Goal: Task Accomplishment & Management: Manage account settings

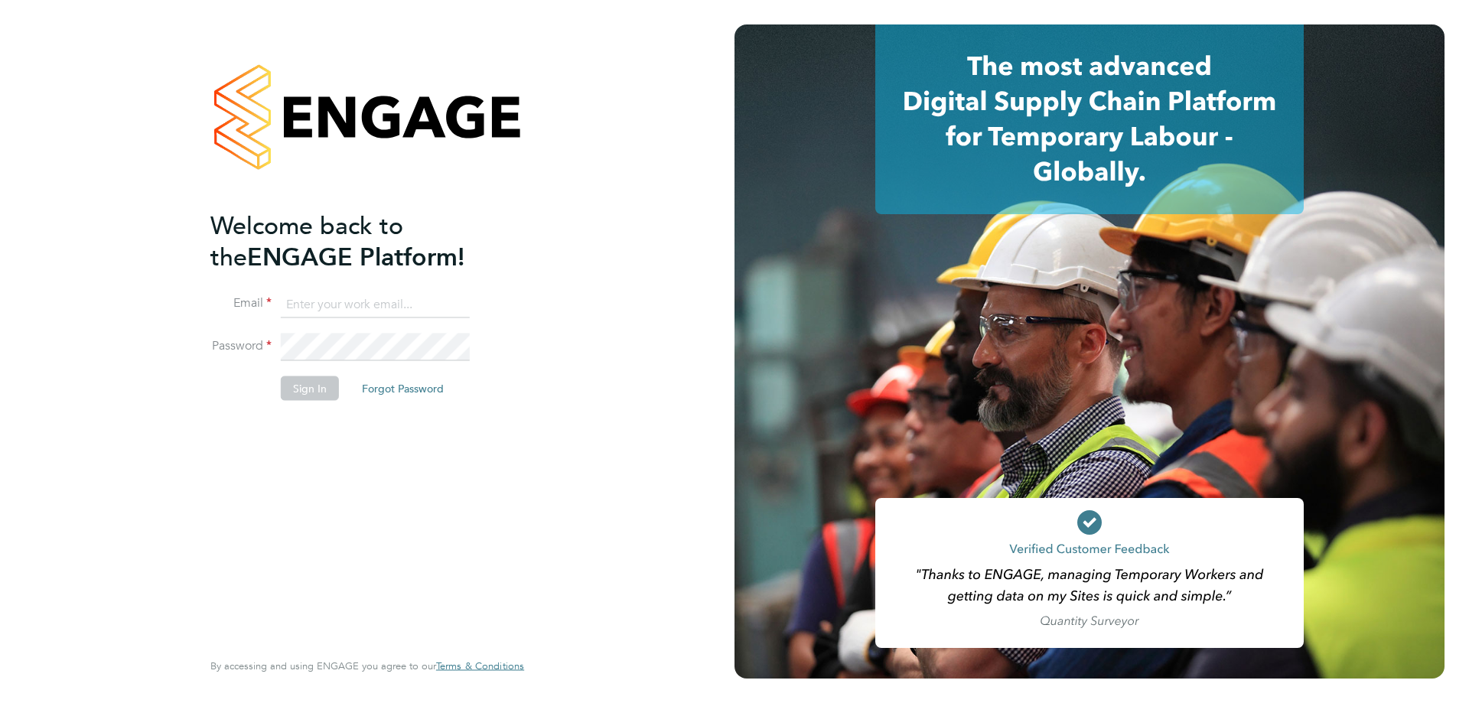
type input "[EMAIL_ADDRESS][DOMAIN_NAME]"
click at [324, 386] on button "Sign In" at bounding box center [310, 388] width 58 height 24
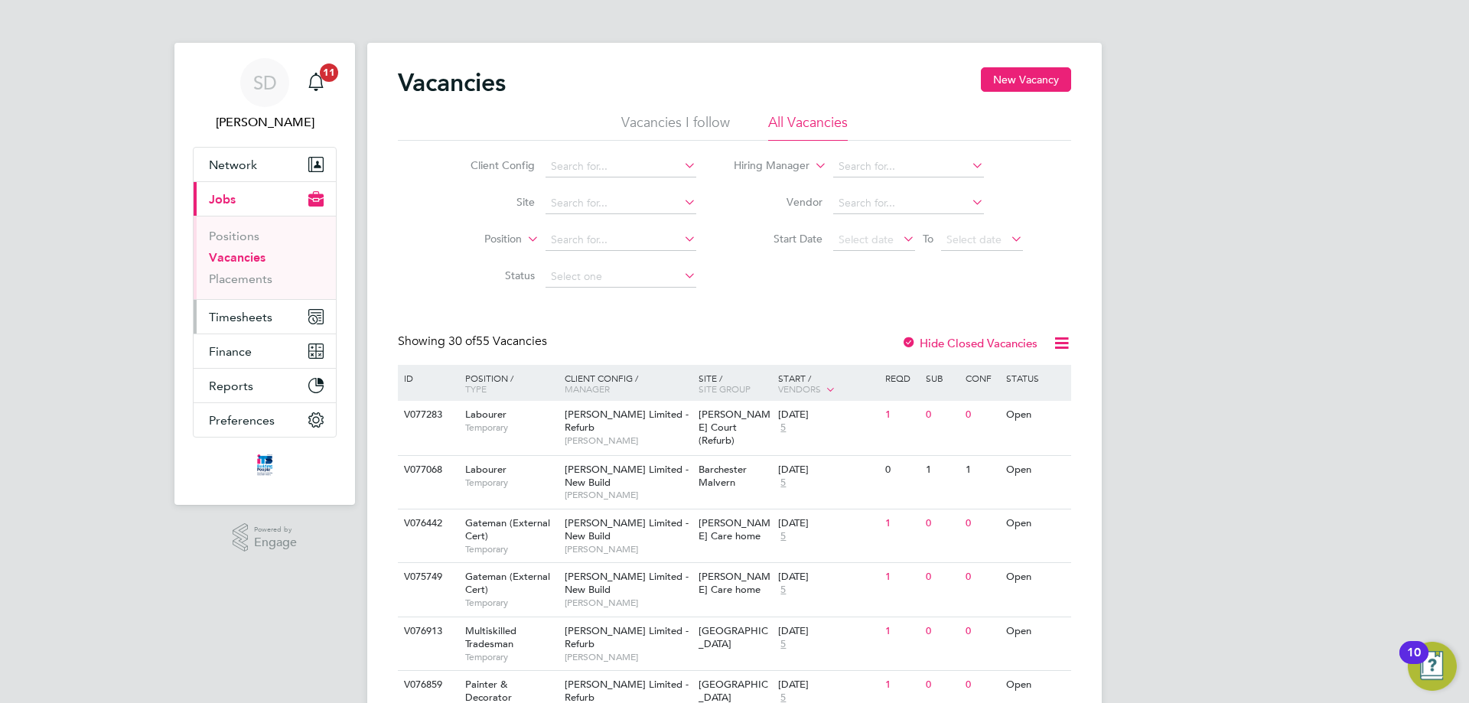
click at [270, 308] on button "Timesheets" at bounding box center [265, 317] width 142 height 34
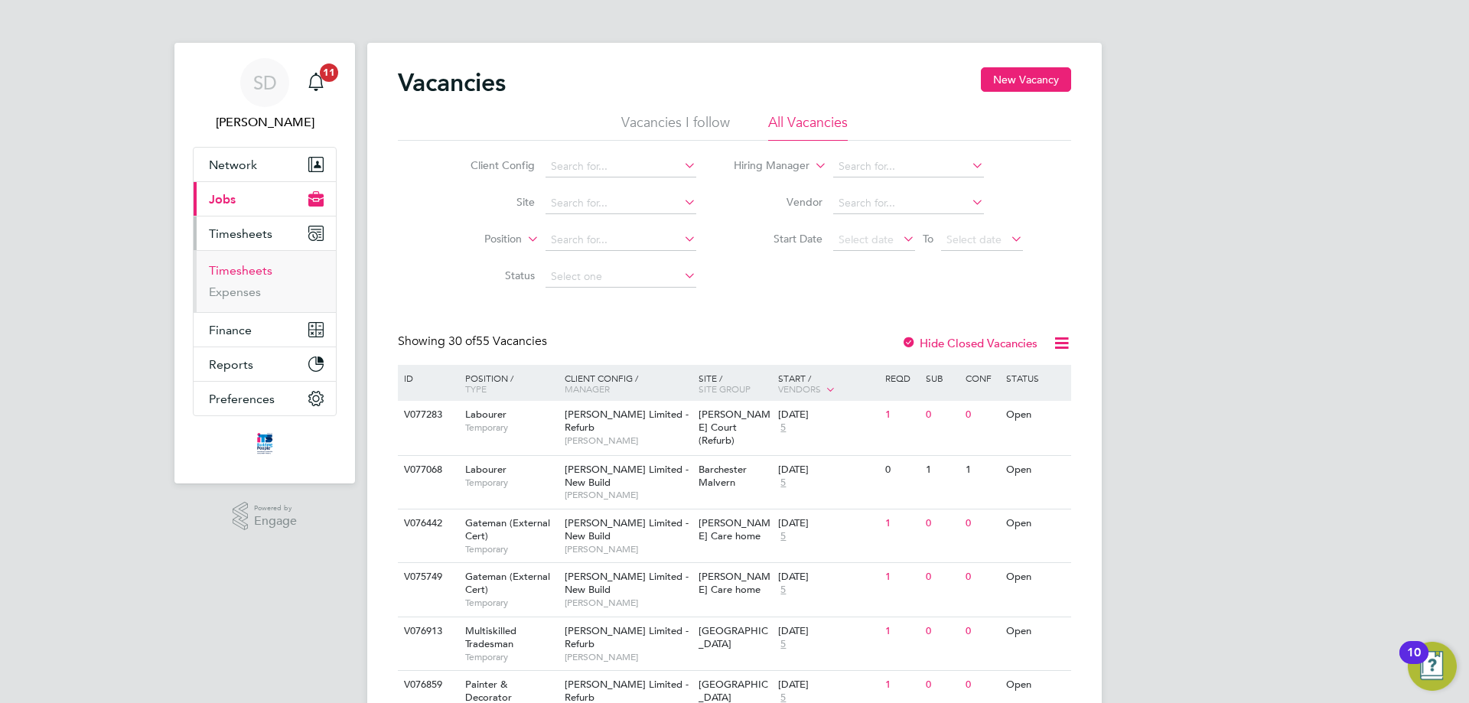
click at [243, 271] on link "Timesheets" at bounding box center [240, 270] width 63 height 15
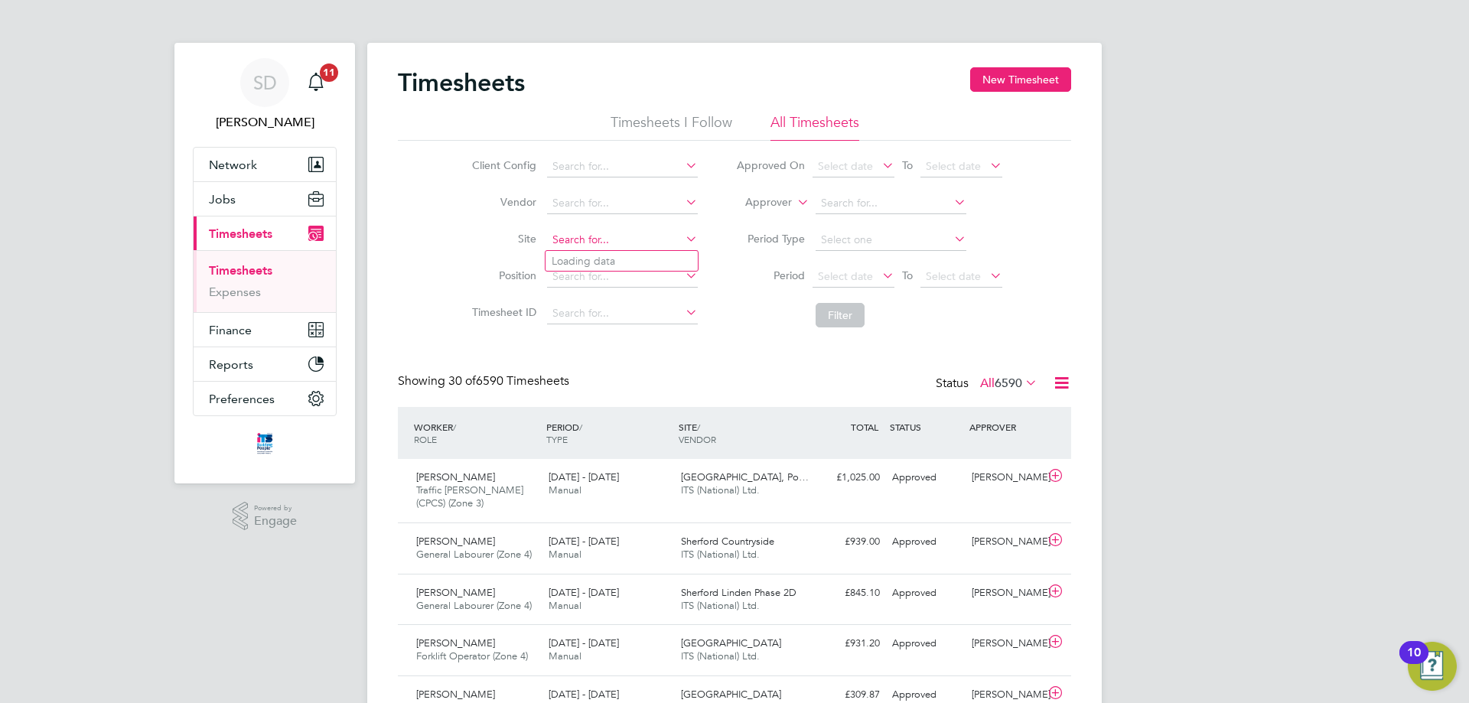
click at [593, 242] on input at bounding box center [622, 240] width 151 height 21
click at [611, 262] on li "Hexham Road (22CB02)" at bounding box center [621, 261] width 152 height 21
type input "Hexham Road (22CB02)"
click at [838, 275] on span "Select date" at bounding box center [845, 276] width 55 height 14
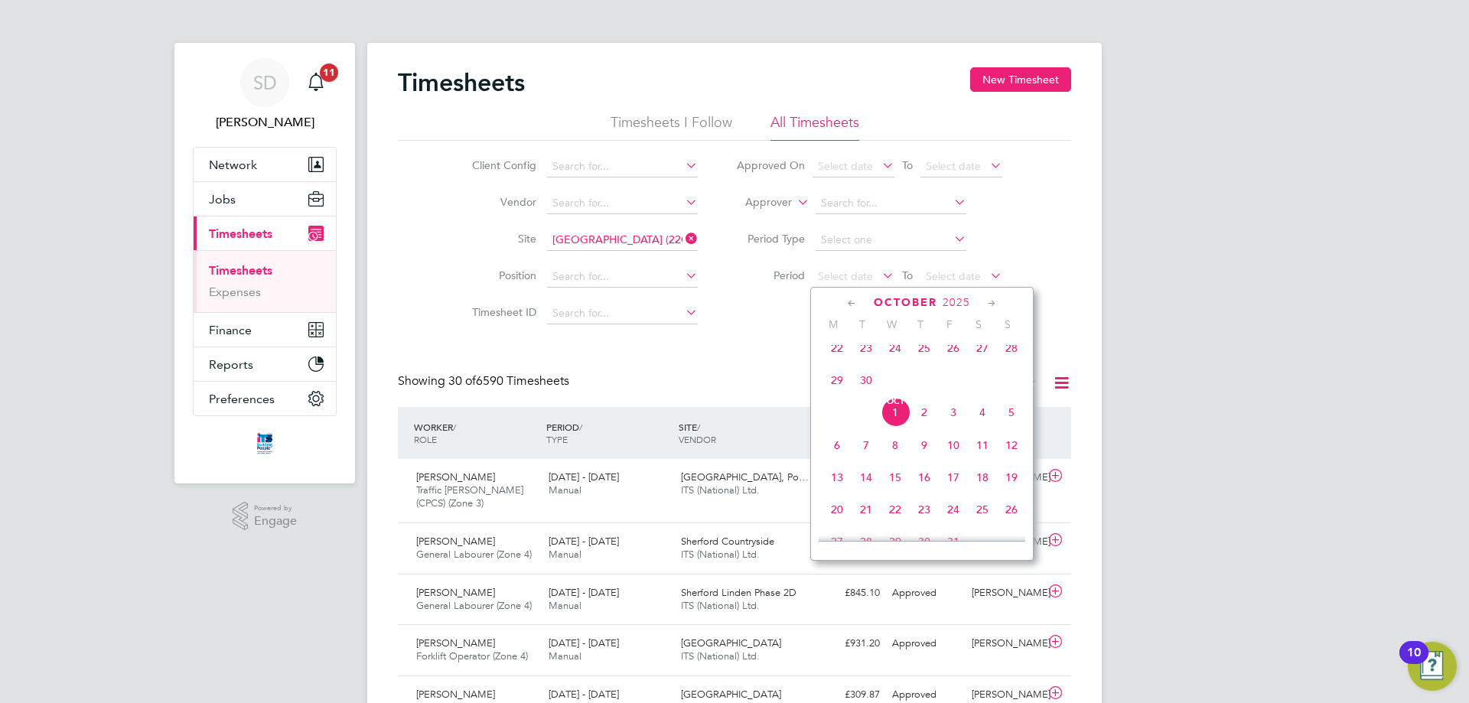
click at [836, 393] on span "29" at bounding box center [836, 380] width 29 height 29
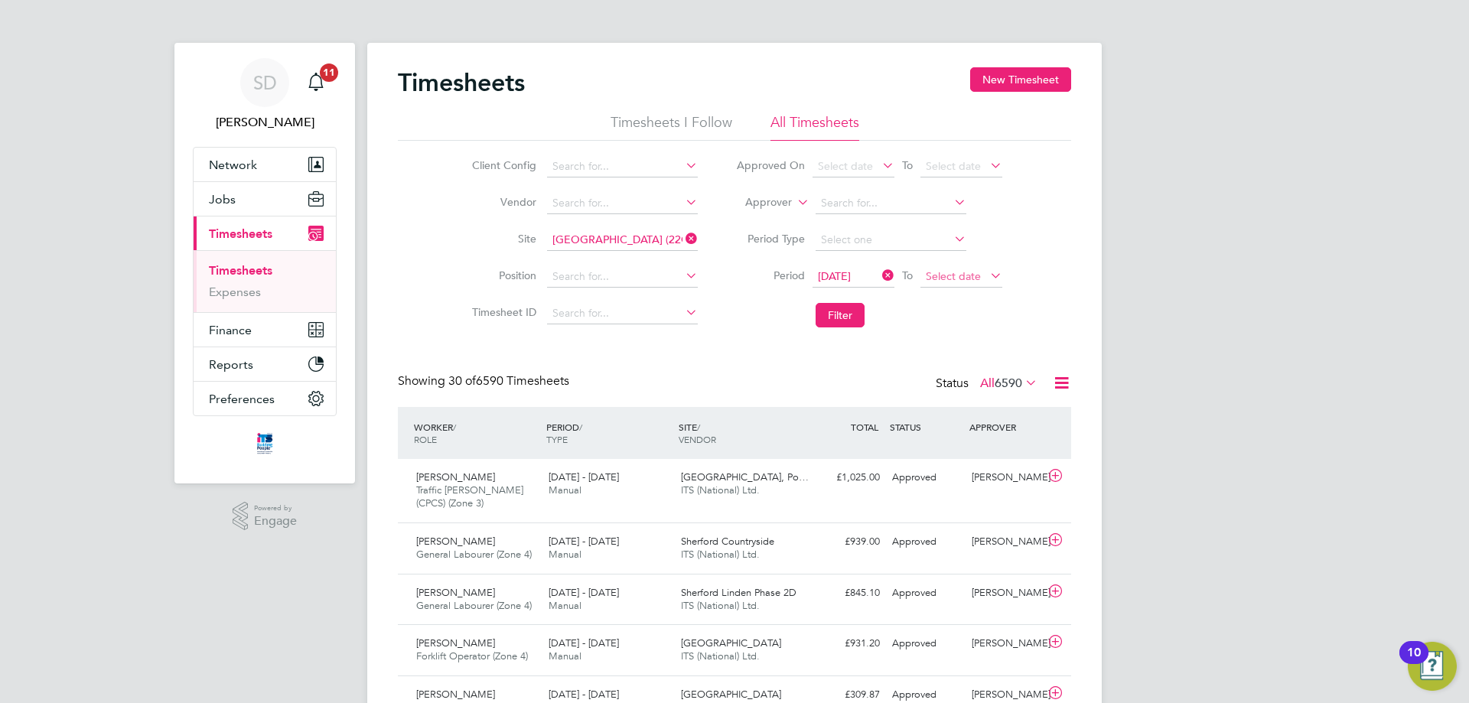
click at [973, 275] on span "Select date" at bounding box center [953, 276] width 55 height 14
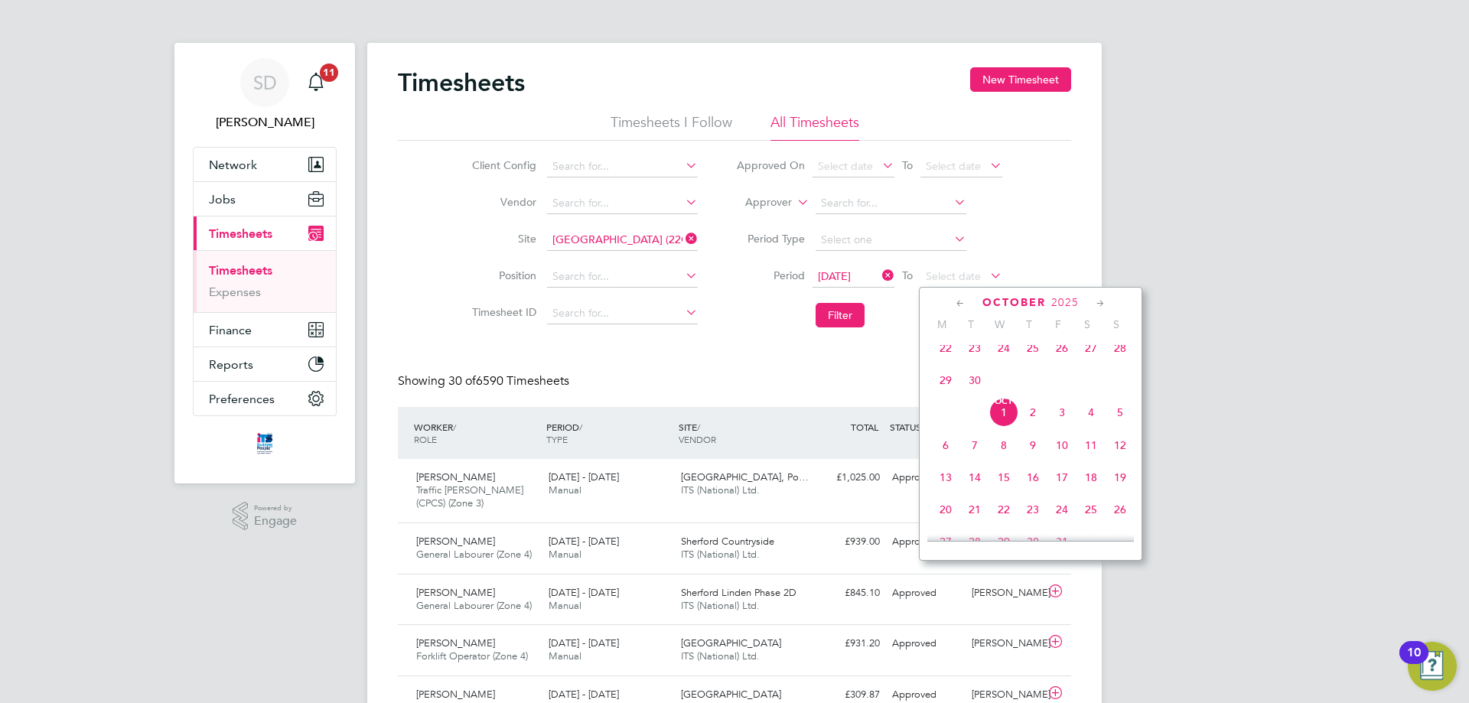
drag, startPoint x: 1122, startPoint y: 421, endPoint x: 1047, endPoint y: 425, distance: 74.3
click at [1122, 420] on span "5" at bounding box center [1119, 412] width 29 height 29
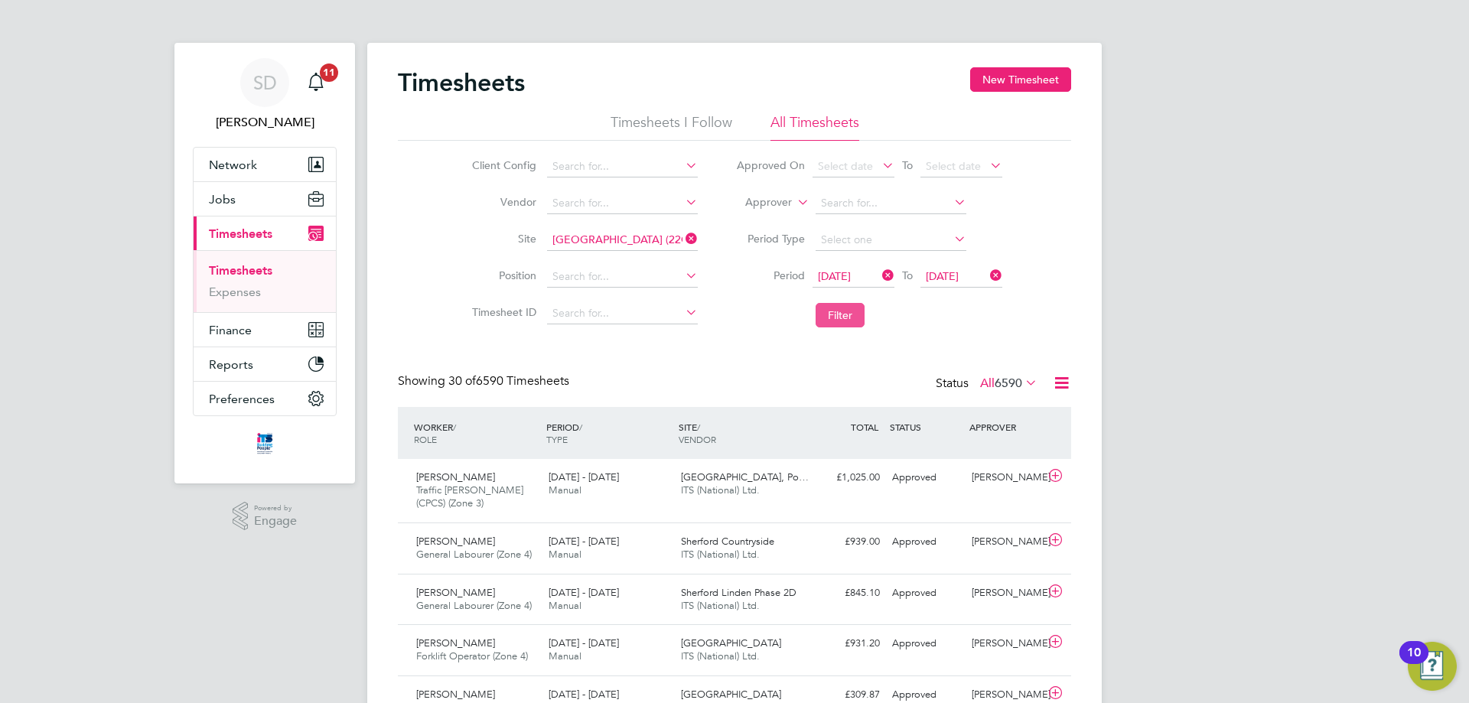
click at [839, 319] on button "Filter" at bounding box center [840, 315] width 49 height 24
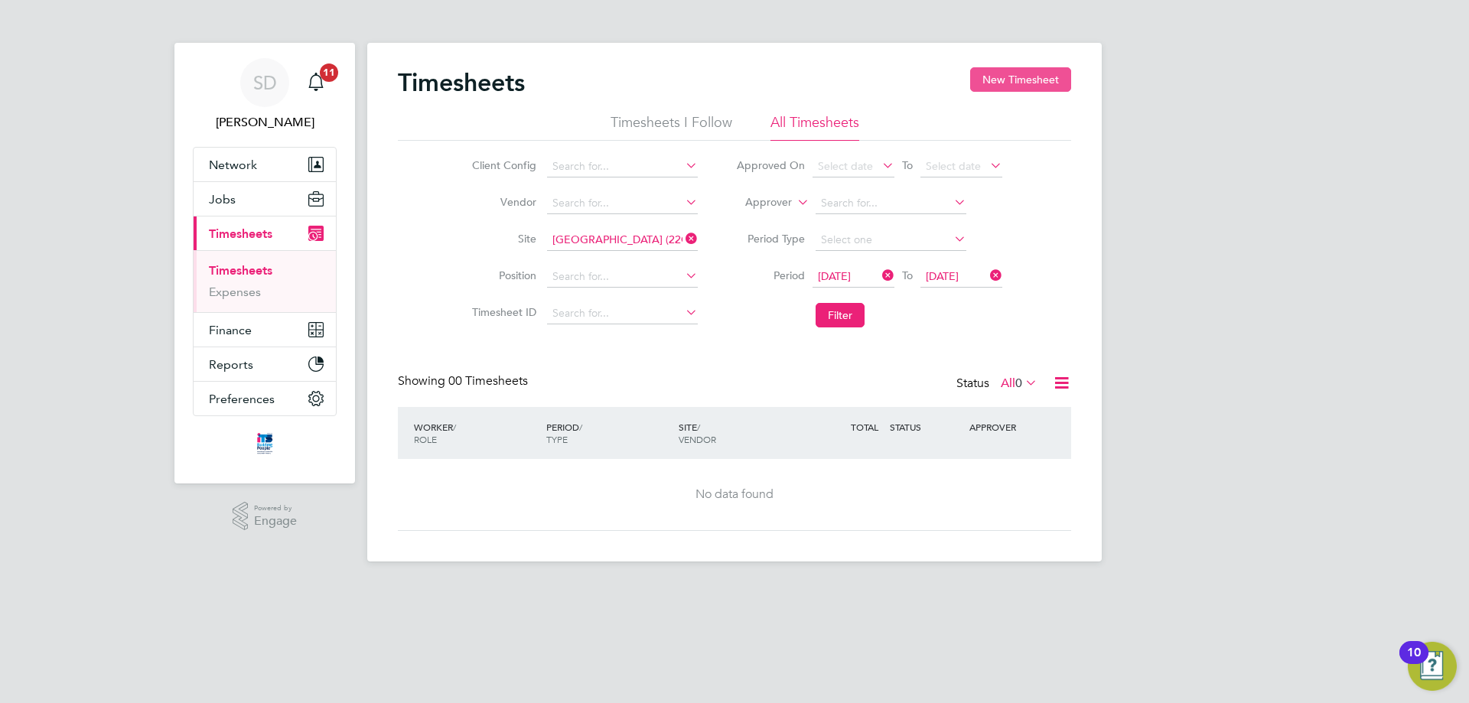
click at [1006, 77] on button "New Timesheet" at bounding box center [1020, 79] width 101 height 24
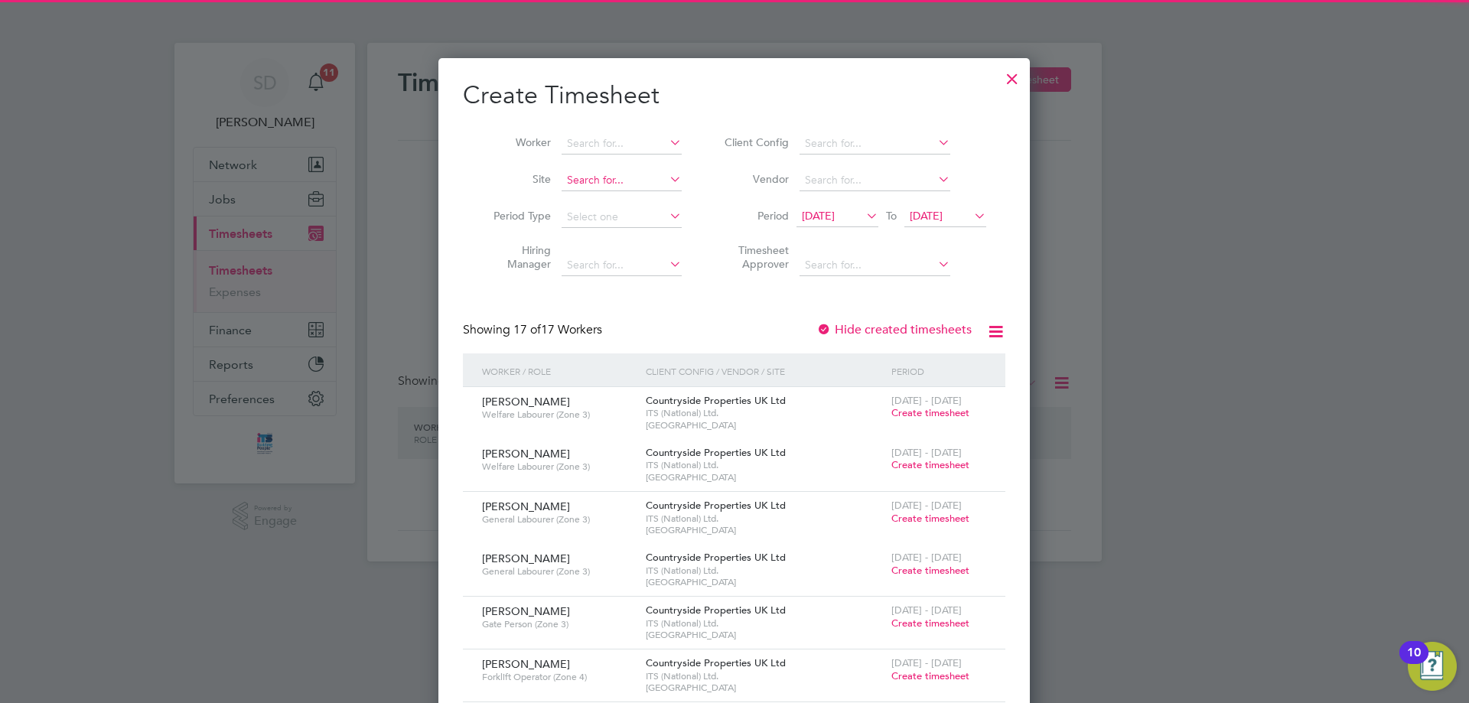
click at [604, 173] on input at bounding box center [622, 180] width 120 height 21
click at [632, 196] on li "Hexham Road (22CB02)" at bounding box center [624, 200] width 127 height 21
type input "Hexham Road (22CB02)"
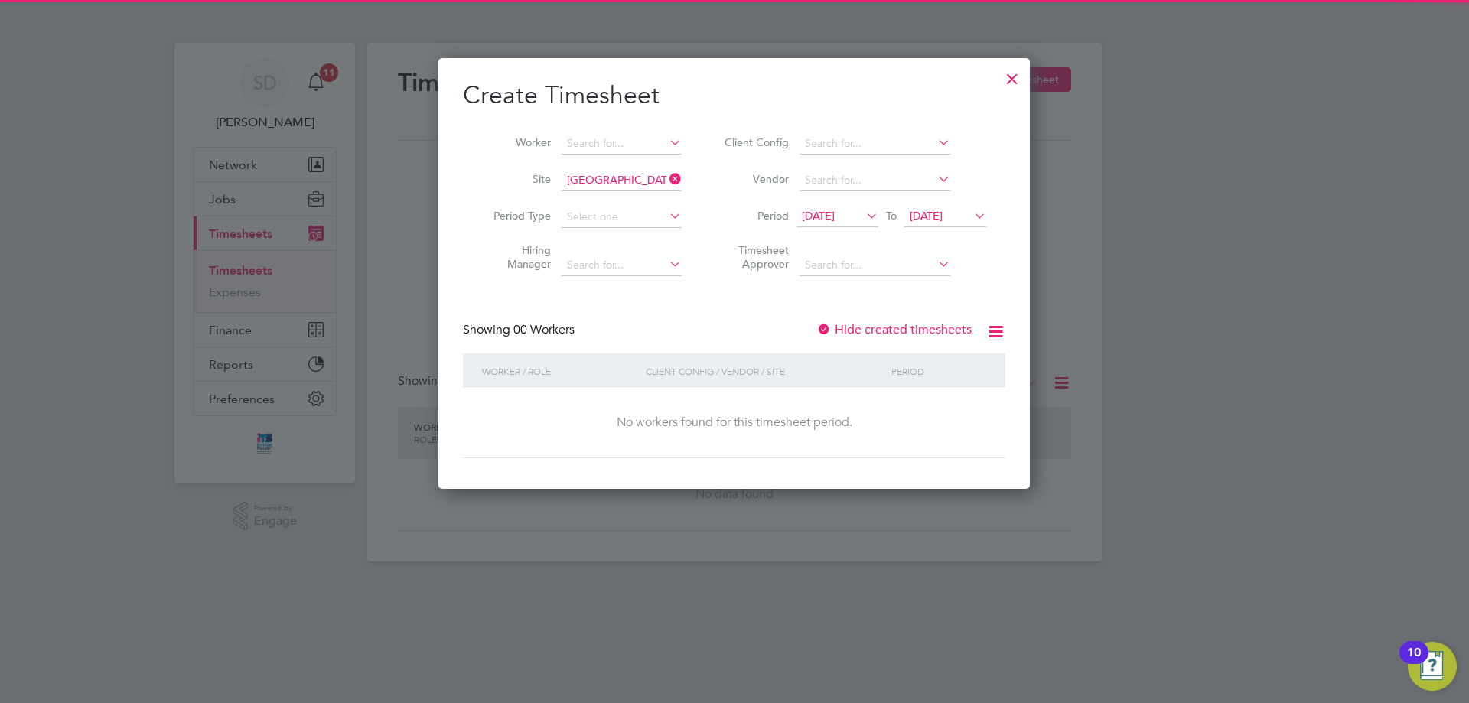
click at [835, 212] on span "17 Sep 2025" at bounding box center [818, 216] width 33 height 14
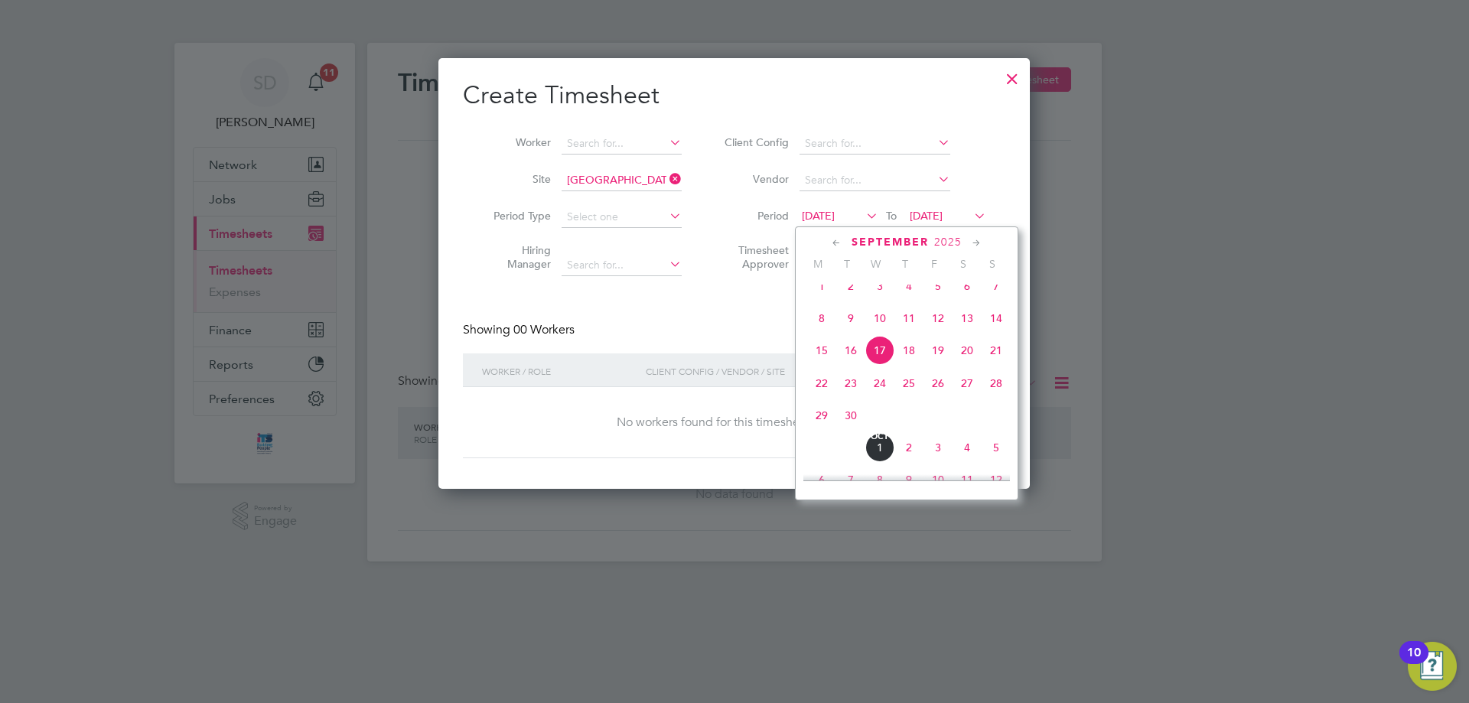
click at [822, 430] on span "29" at bounding box center [821, 415] width 29 height 29
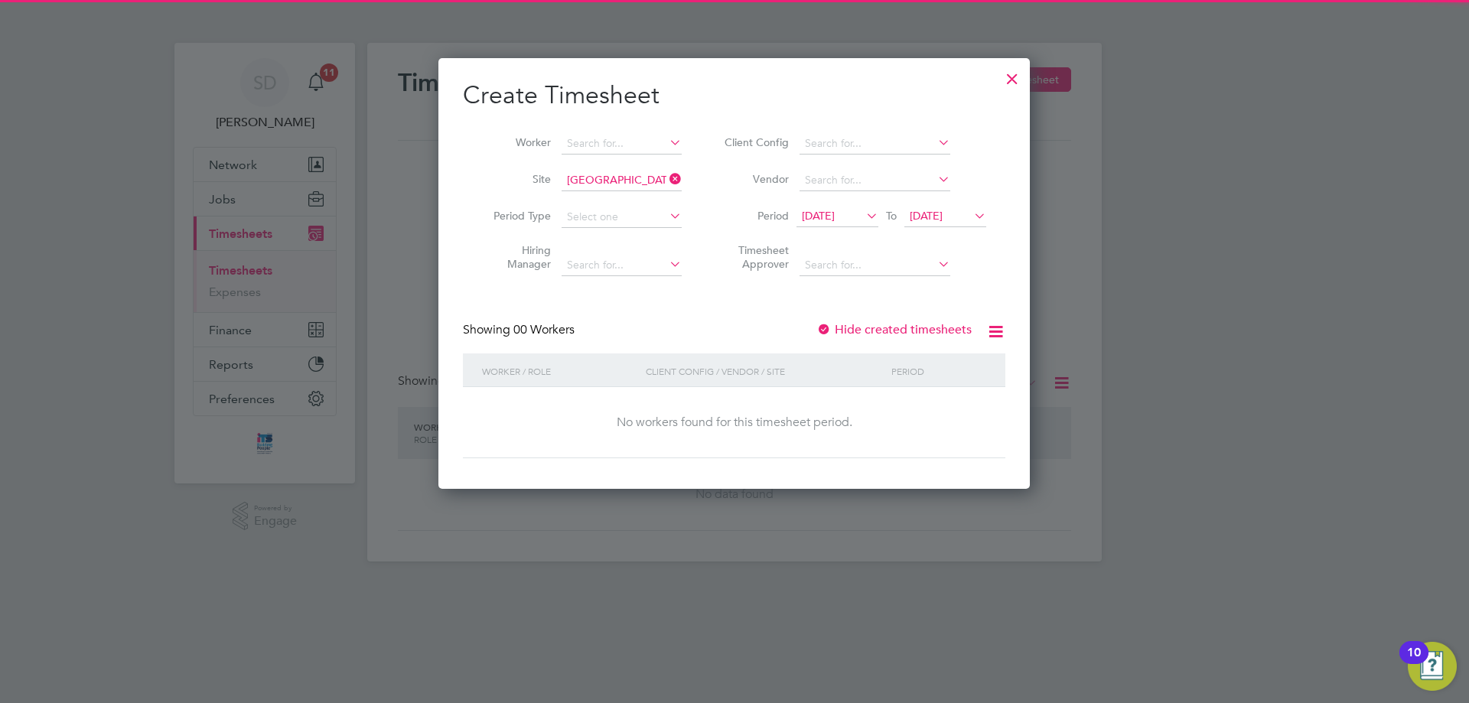
click at [943, 214] on span "29 Sep 2025" at bounding box center [926, 216] width 33 height 14
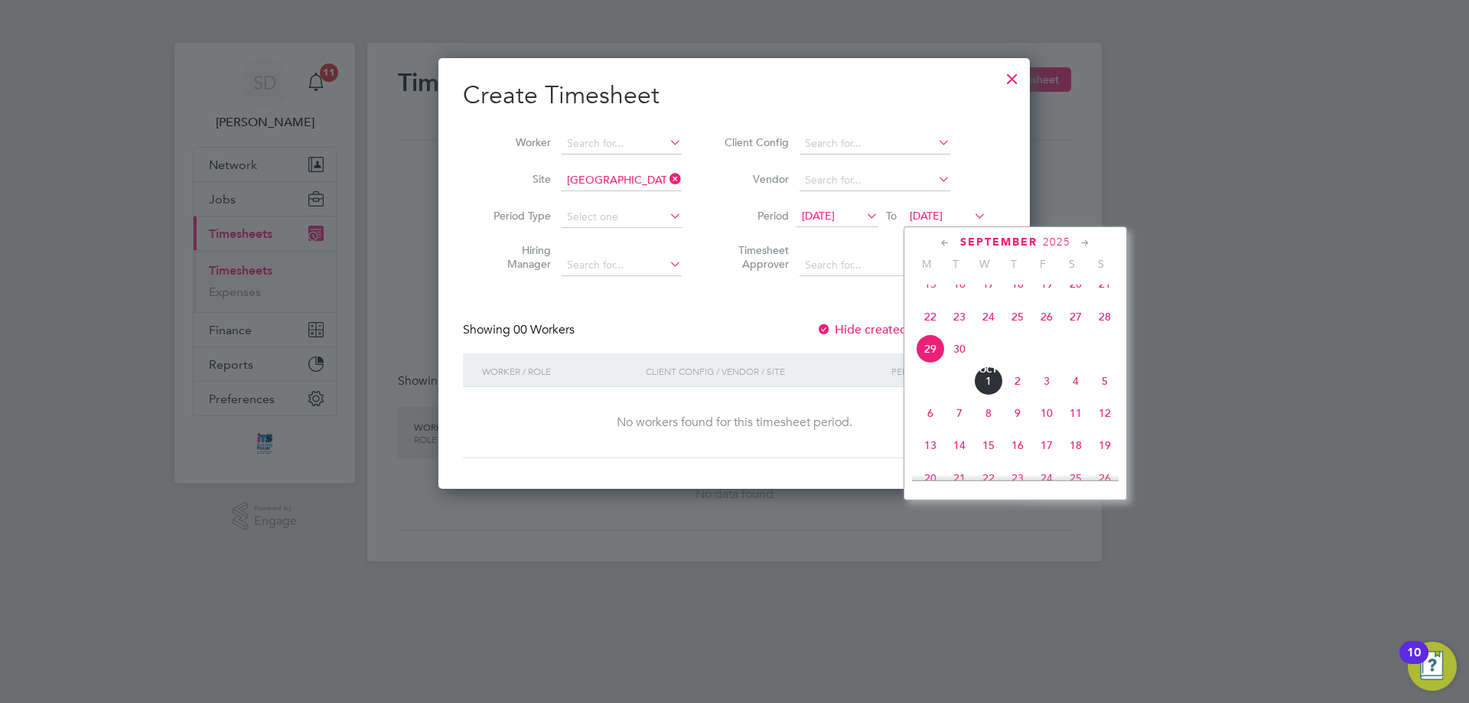
click at [1102, 396] on span "5" at bounding box center [1104, 380] width 29 height 29
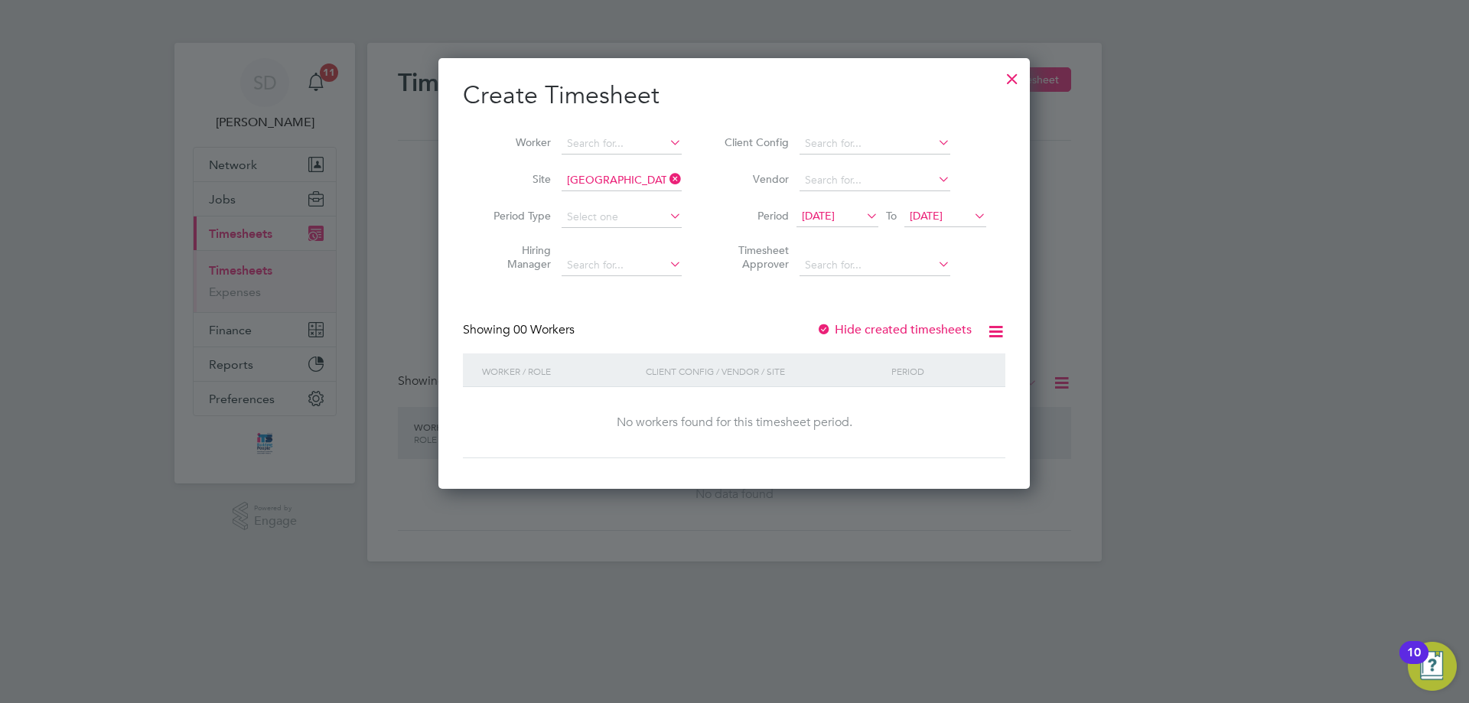
click at [831, 328] on div at bounding box center [823, 330] width 15 height 15
click at [833, 330] on label "Hide created timesheets" at bounding box center [893, 329] width 155 height 15
click at [1011, 73] on div at bounding box center [1012, 75] width 28 height 28
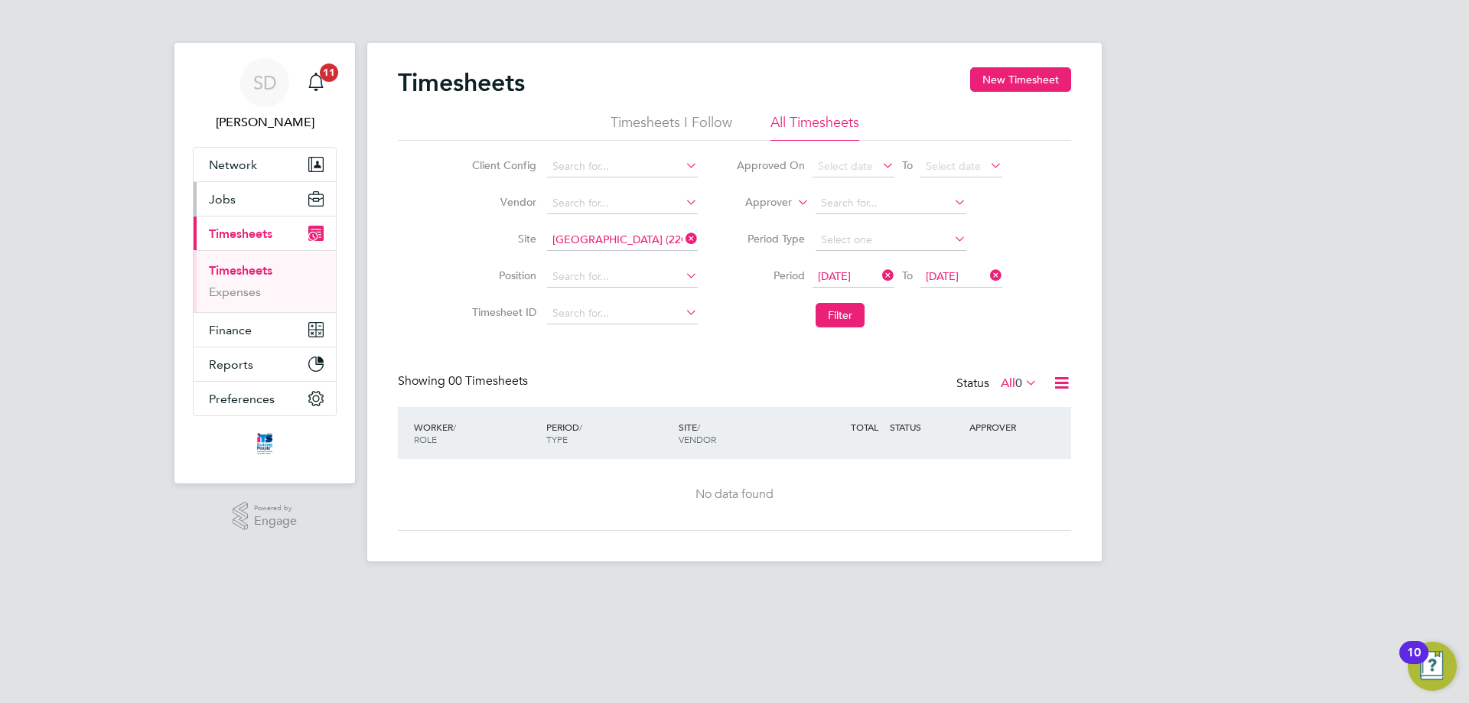
click at [249, 207] on button "Jobs" at bounding box center [265, 199] width 142 height 34
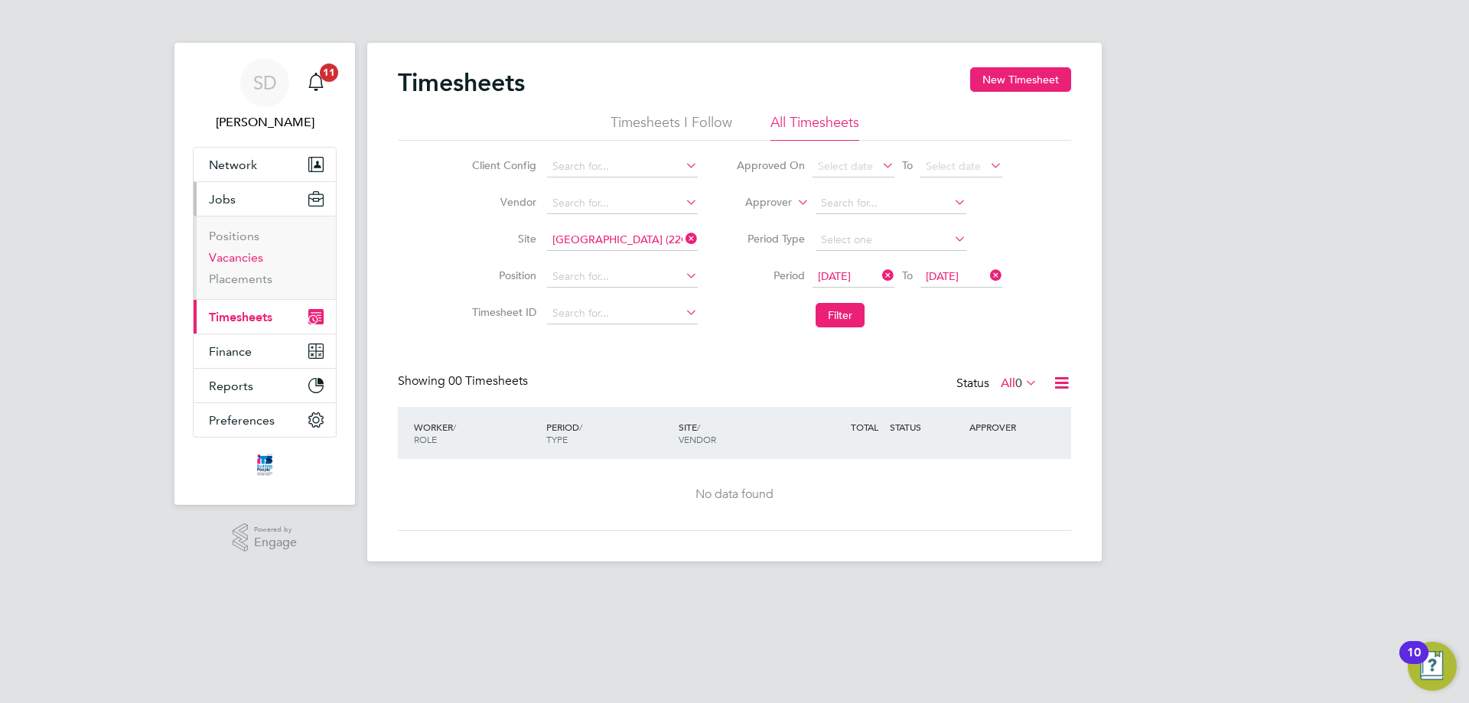
click at [236, 260] on link "Vacancies" at bounding box center [236, 257] width 54 height 15
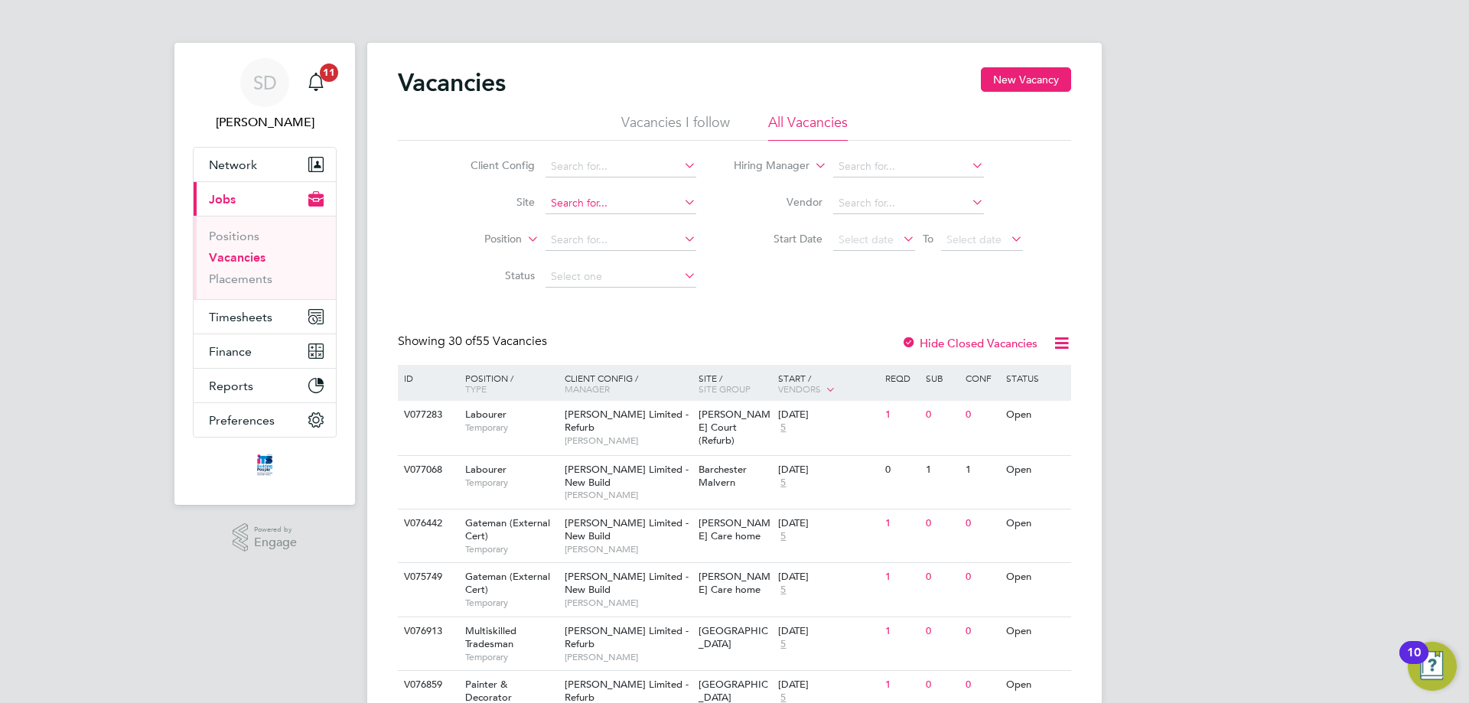
click at [637, 207] on input at bounding box center [620, 203] width 151 height 21
click at [625, 223] on li "Hexham Road (22CB02)" at bounding box center [620, 224] width 152 height 21
type input "Hexham Road (22CB02)"
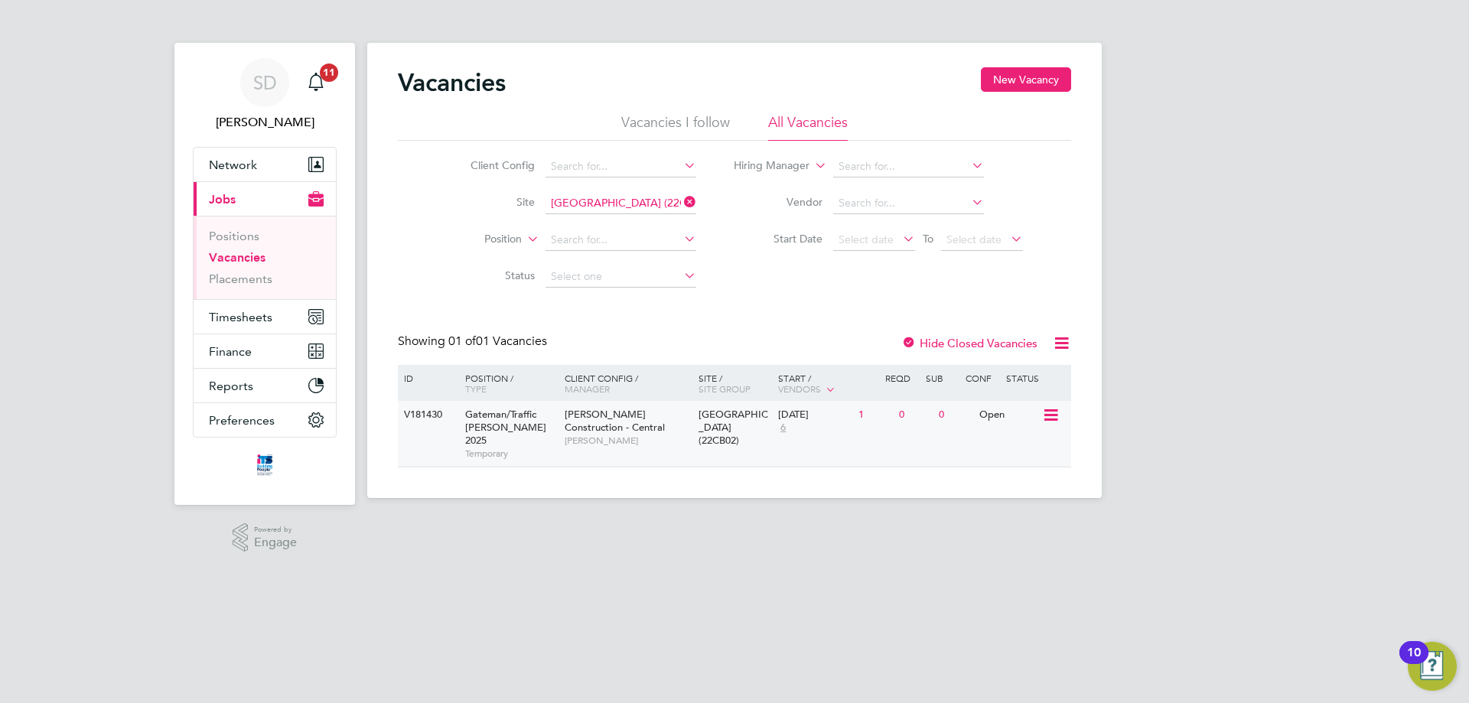
click at [915, 435] on div "V181430 Gateman/Traffic Marshall 2025 Temporary Morgan Sindall Construction - C…" at bounding box center [734, 434] width 673 height 66
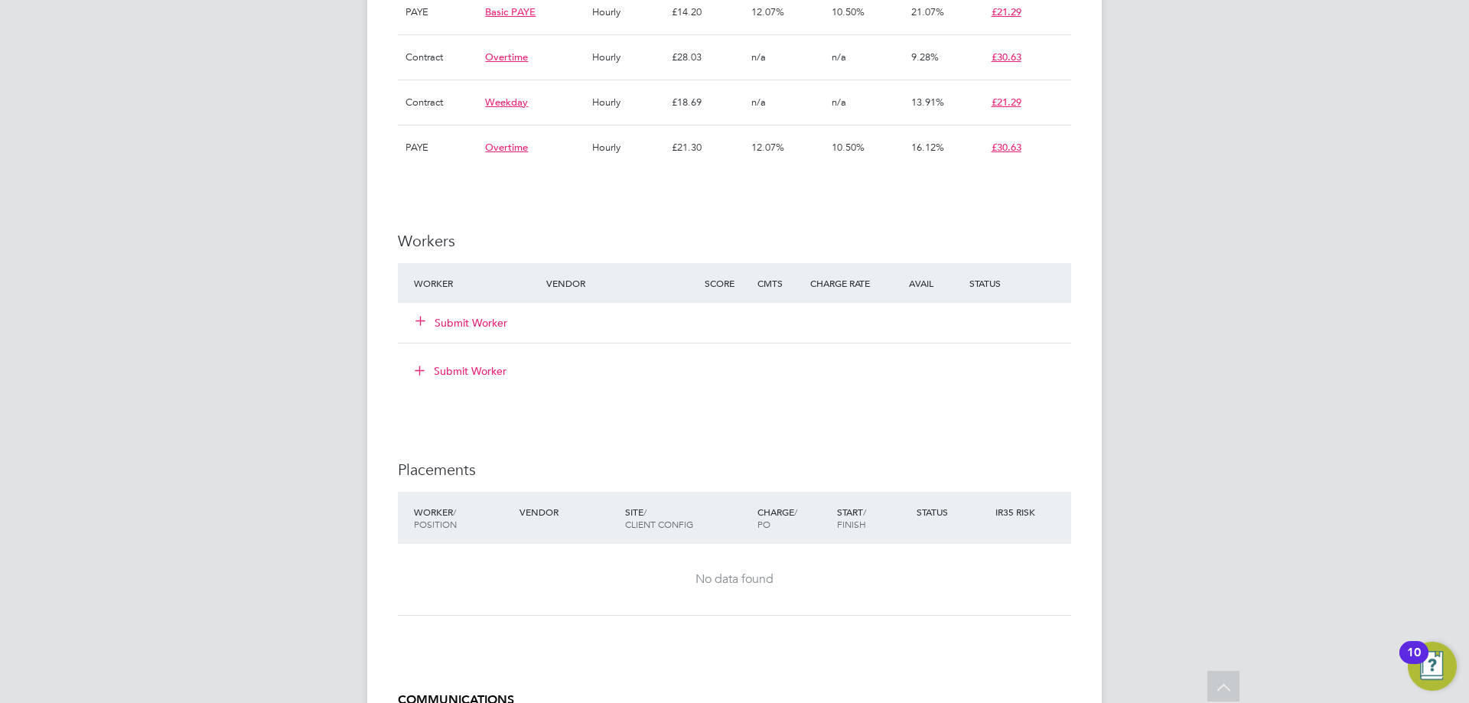
scroll to position [765, 0]
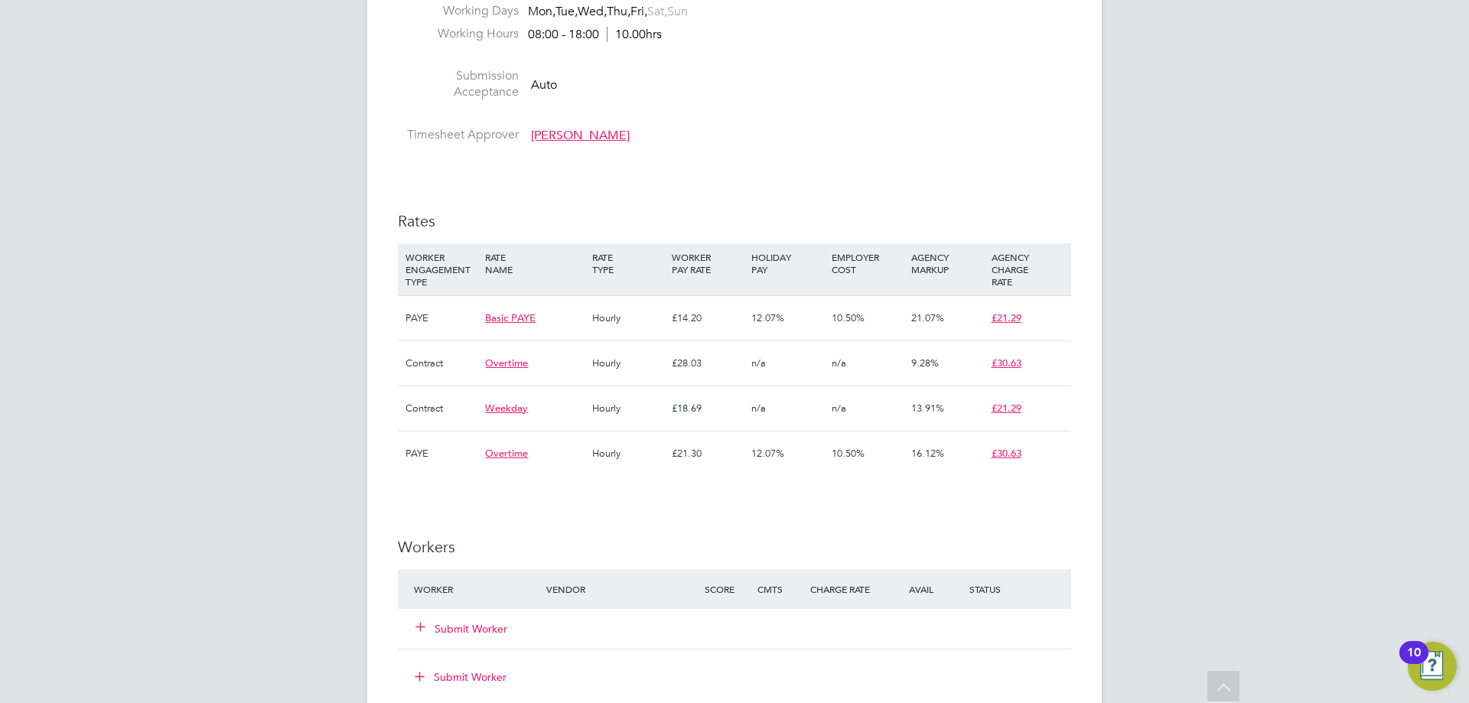
click at [457, 621] on button "Submit Worker" at bounding box center [462, 628] width 92 height 15
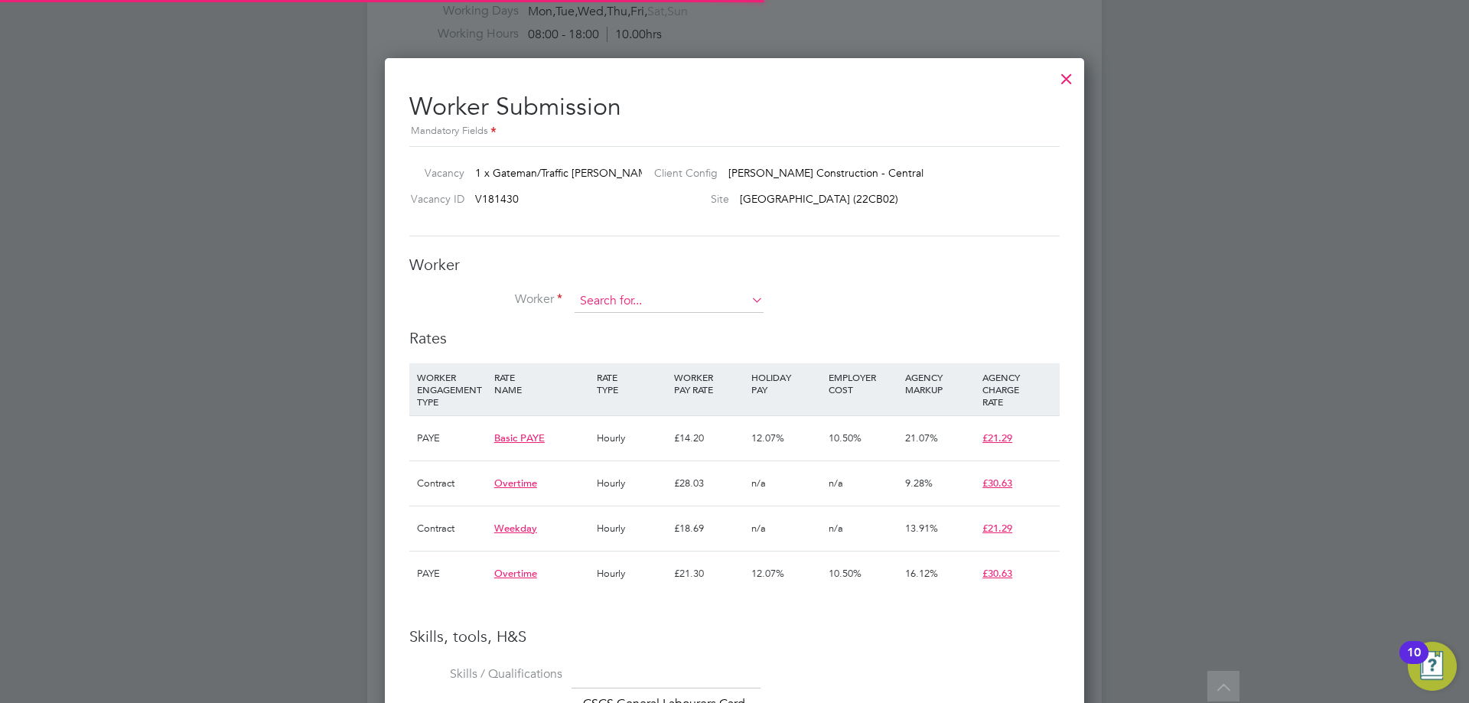
scroll to position [45, 104]
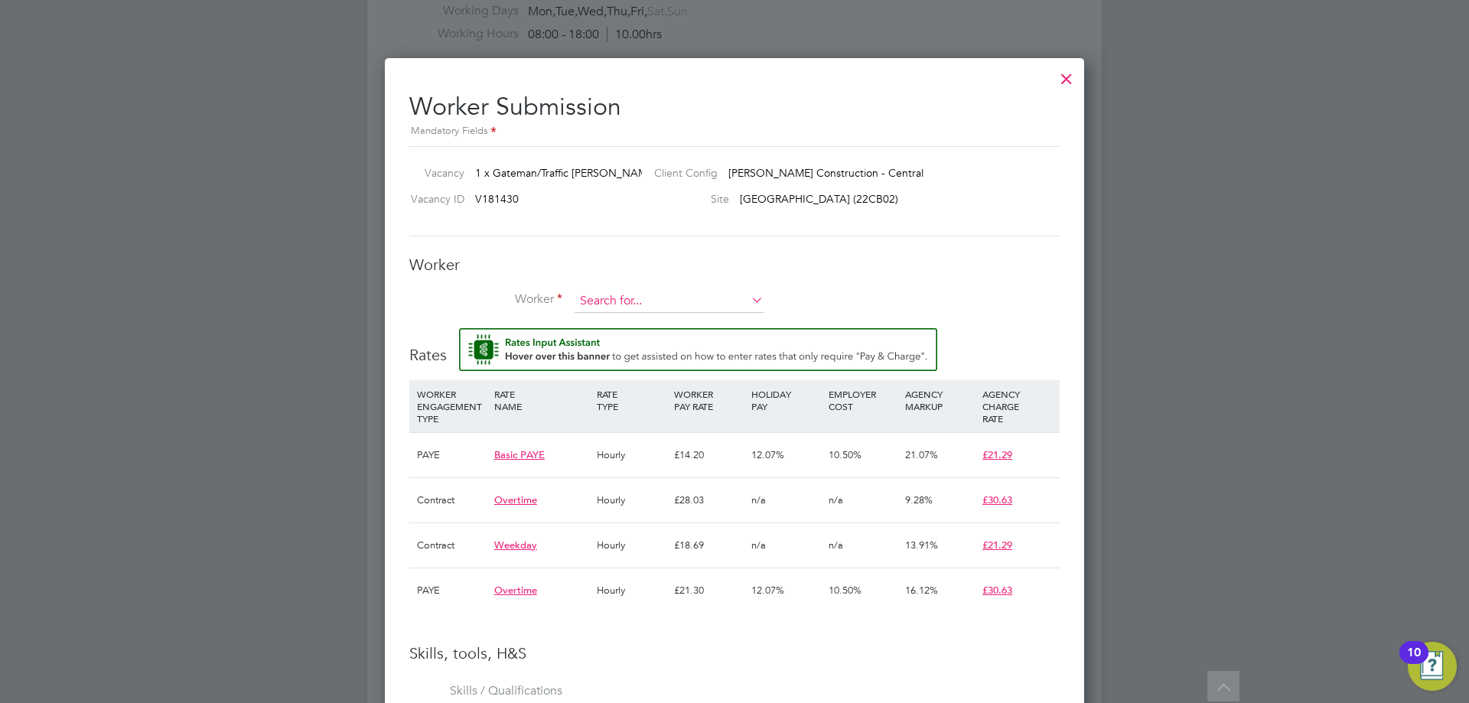
click at [643, 307] on input at bounding box center [669, 301] width 189 height 23
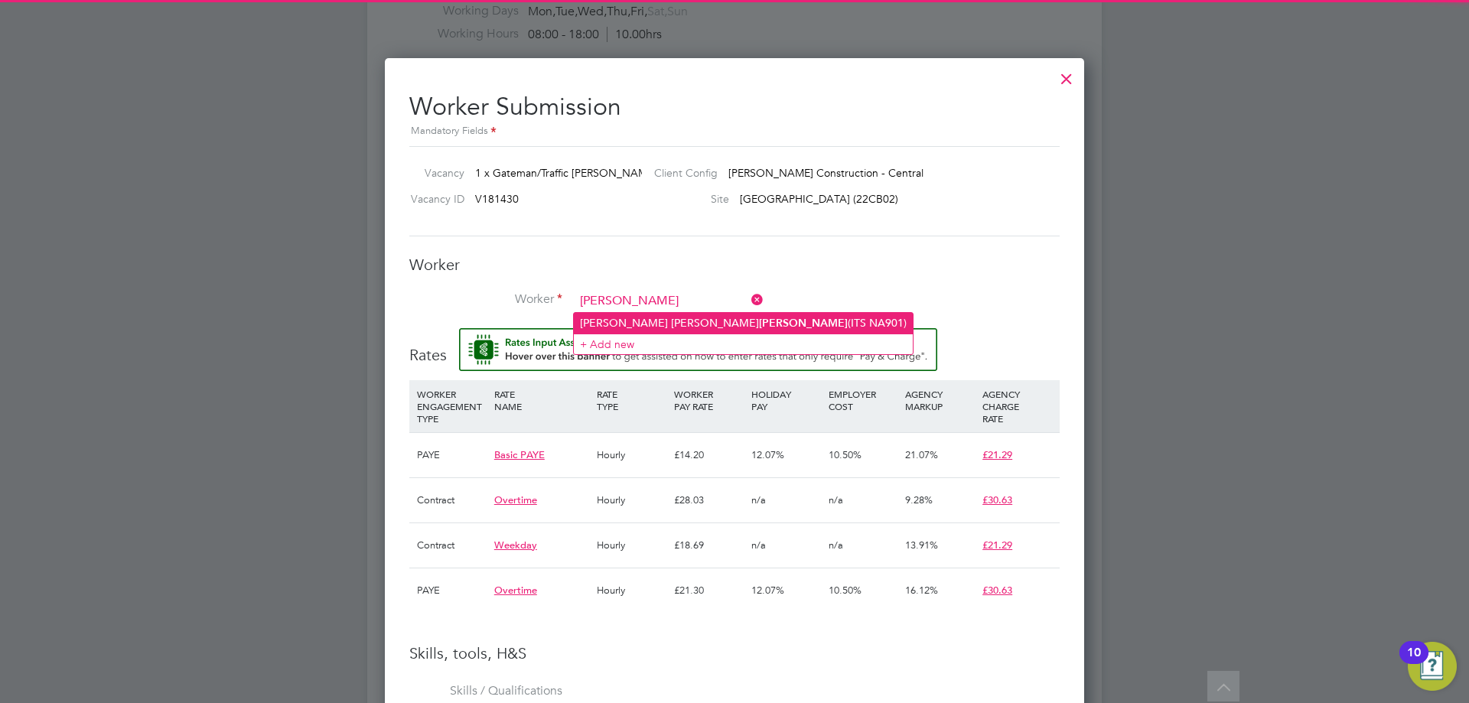
click at [646, 318] on li "Tomasz Pawel Madaj (ITS NA901)" at bounding box center [743, 323] width 339 height 21
type input "Tomasz Pawel Madaj (ITS NA901)"
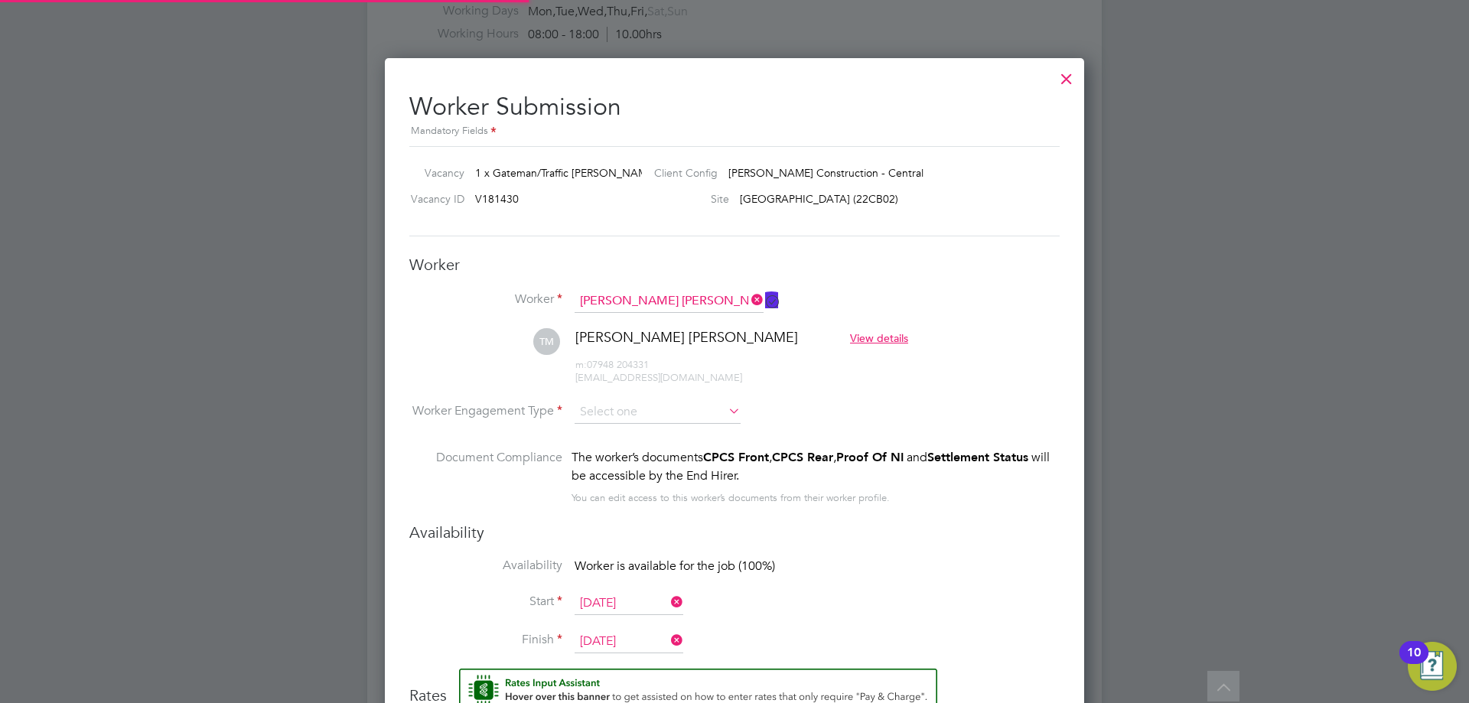
click at [974, 361] on li "TM Tomasz Pawel Madaj View details m: 07948 204331 tomek2818@onet.pl" at bounding box center [734, 364] width 650 height 73
click at [702, 402] on input at bounding box center [658, 412] width 166 height 23
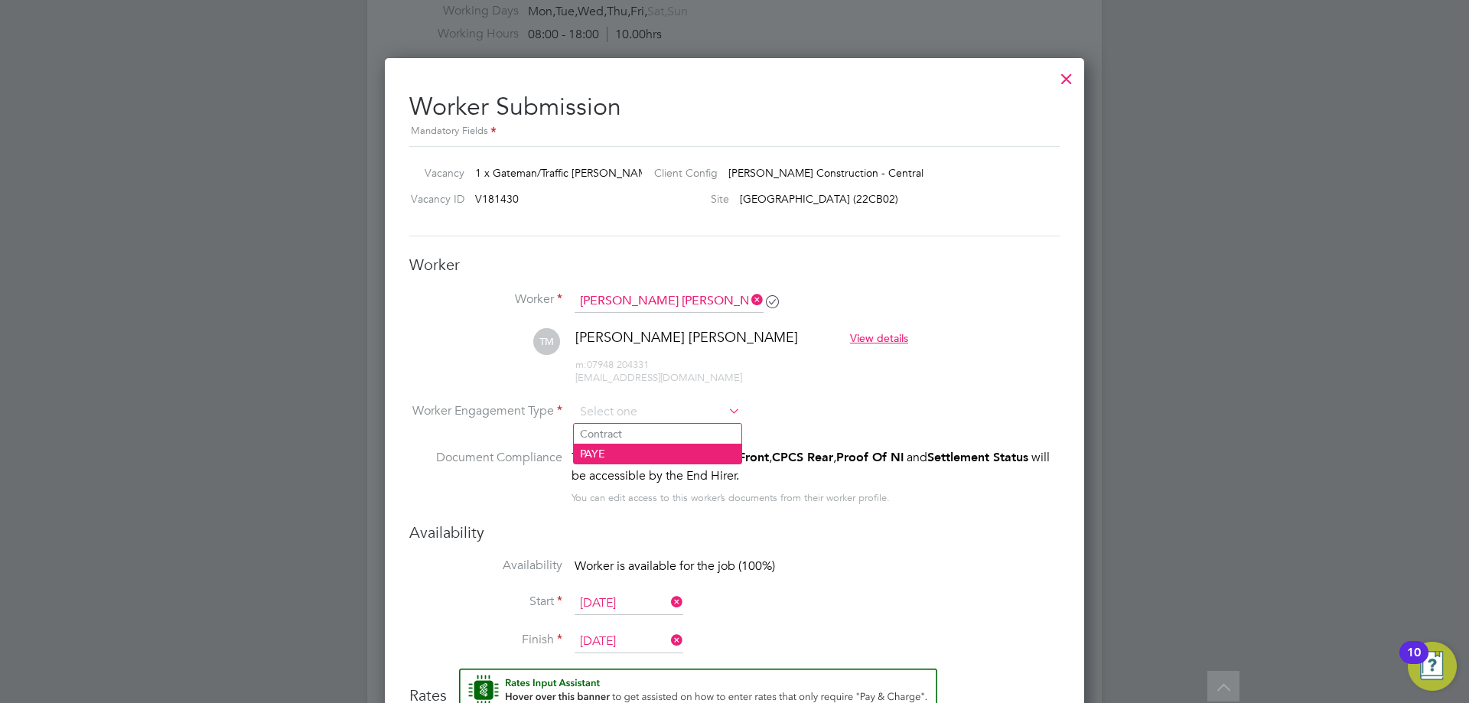
click at [659, 453] on li "PAYE" at bounding box center [658, 454] width 168 height 20
type input "PAYE"
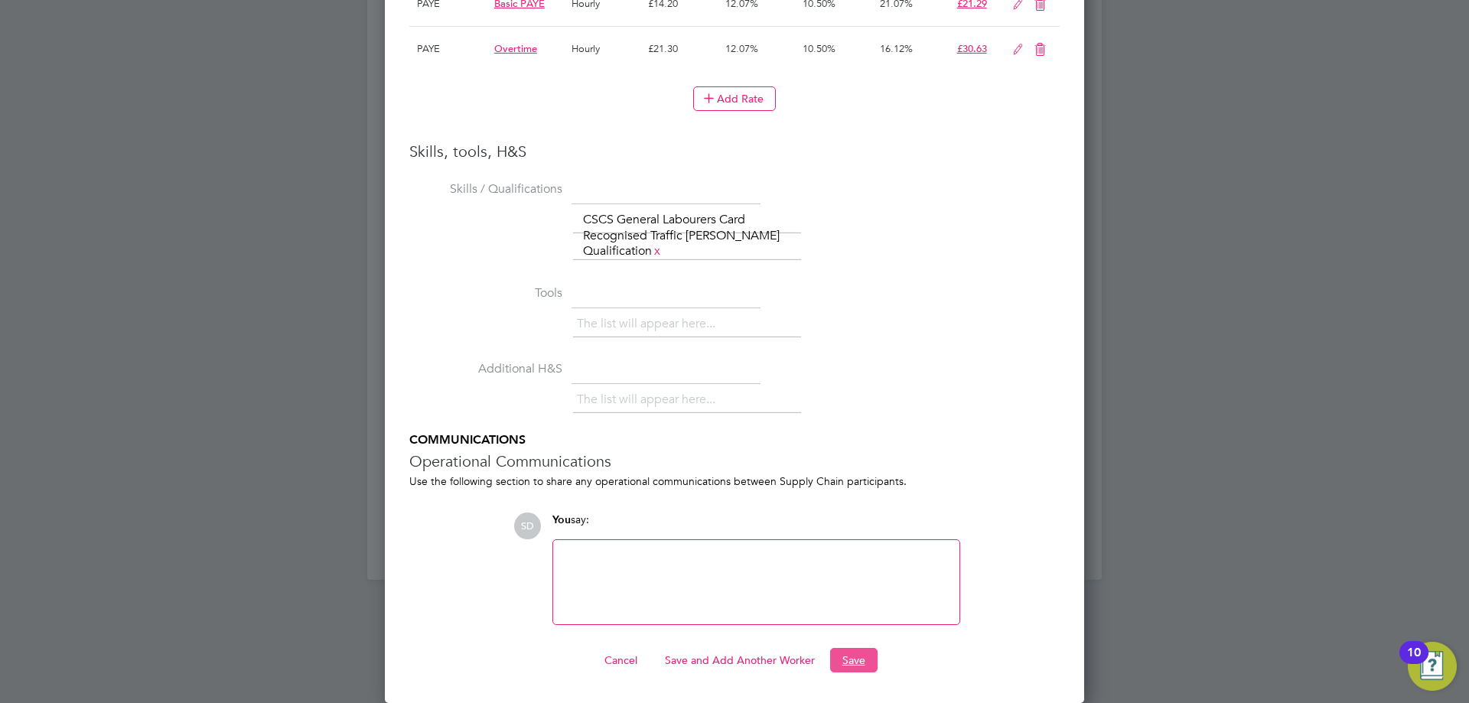
click at [854, 668] on button "Save" at bounding box center [853, 660] width 47 height 24
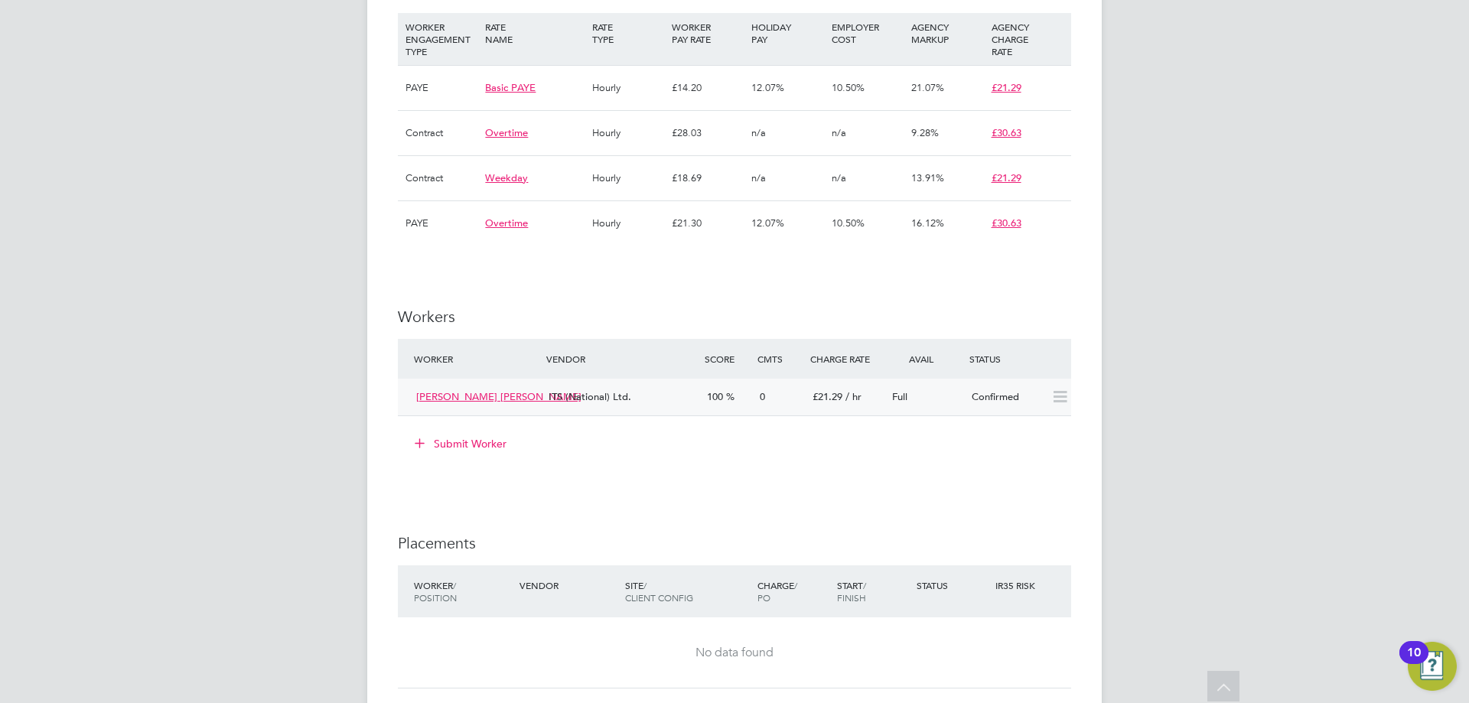
click at [1052, 399] on icon at bounding box center [1059, 397] width 19 height 12
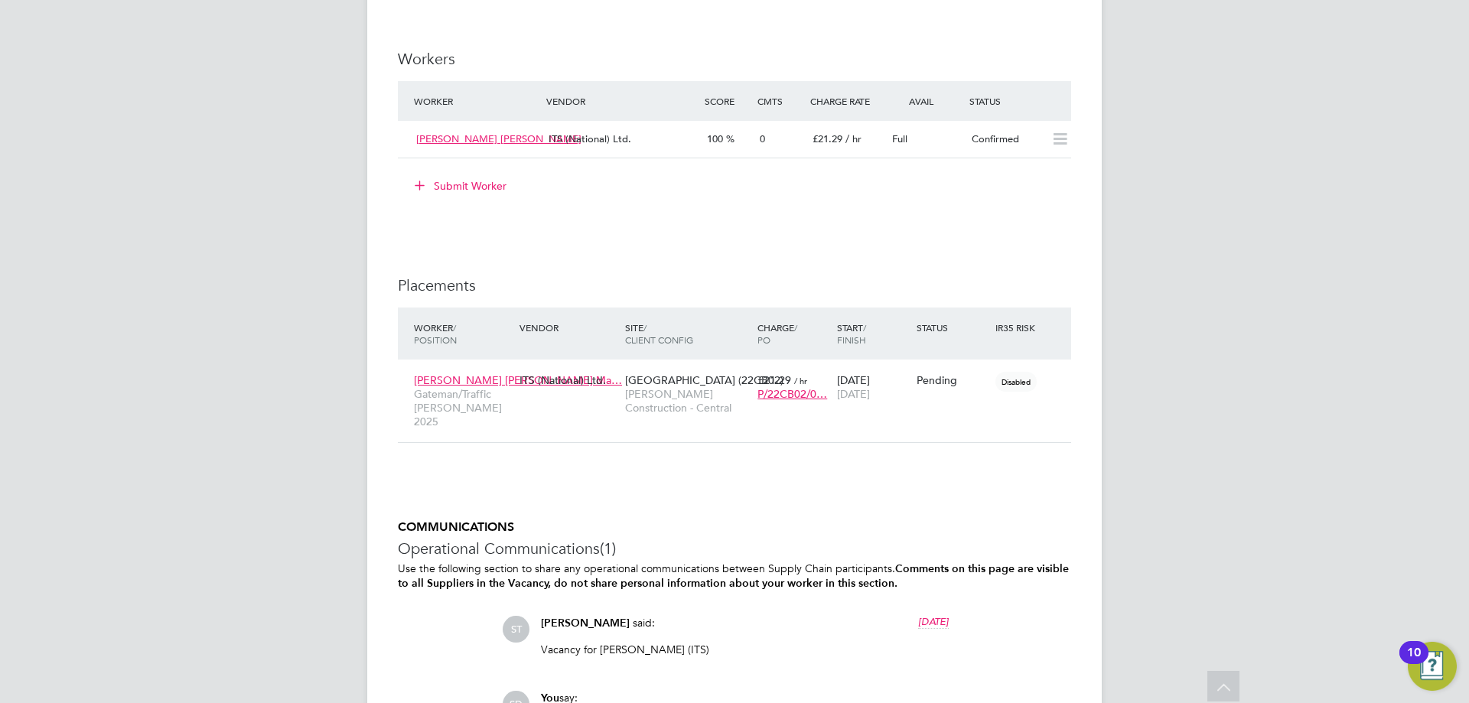
scroll to position [1453, 0]
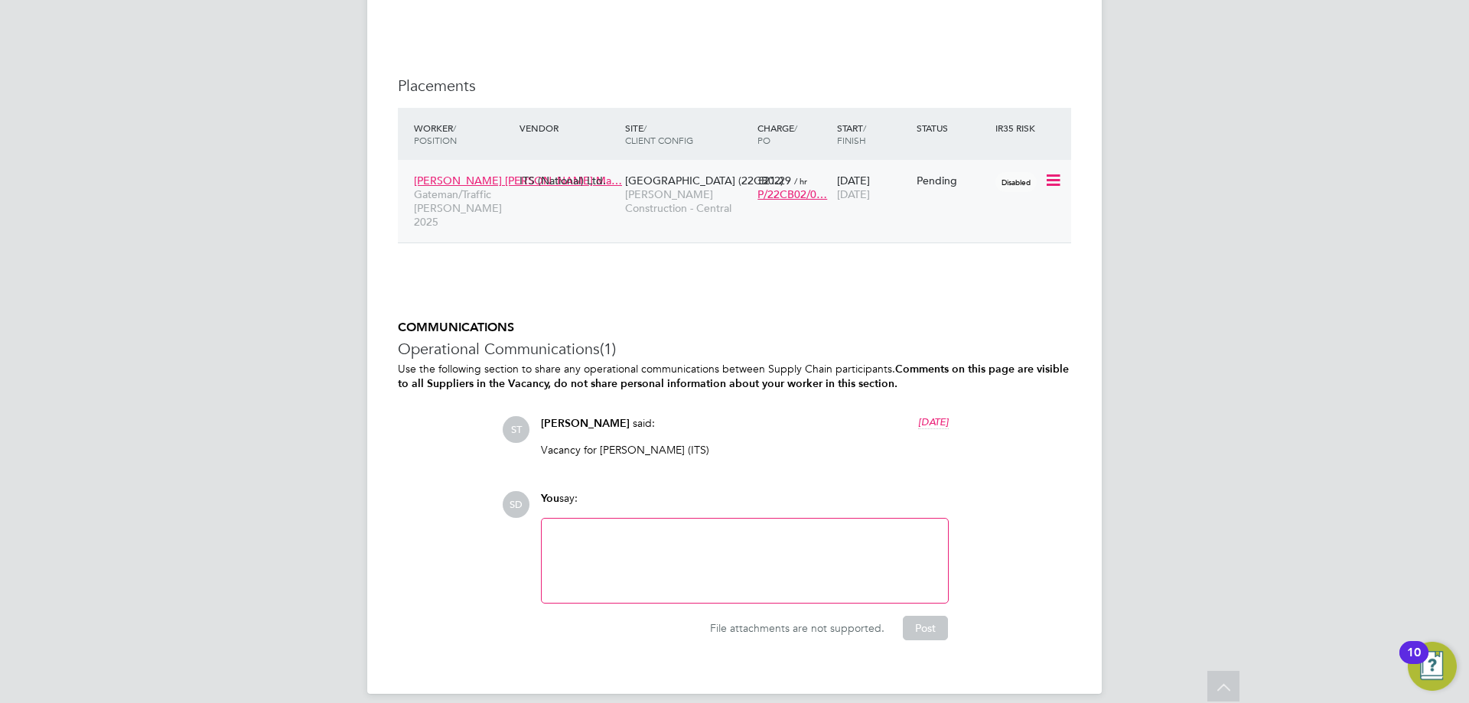
click at [1050, 181] on icon at bounding box center [1051, 180] width 15 height 18
click at [924, 276] on li "Start" at bounding box center [982, 275] width 157 height 21
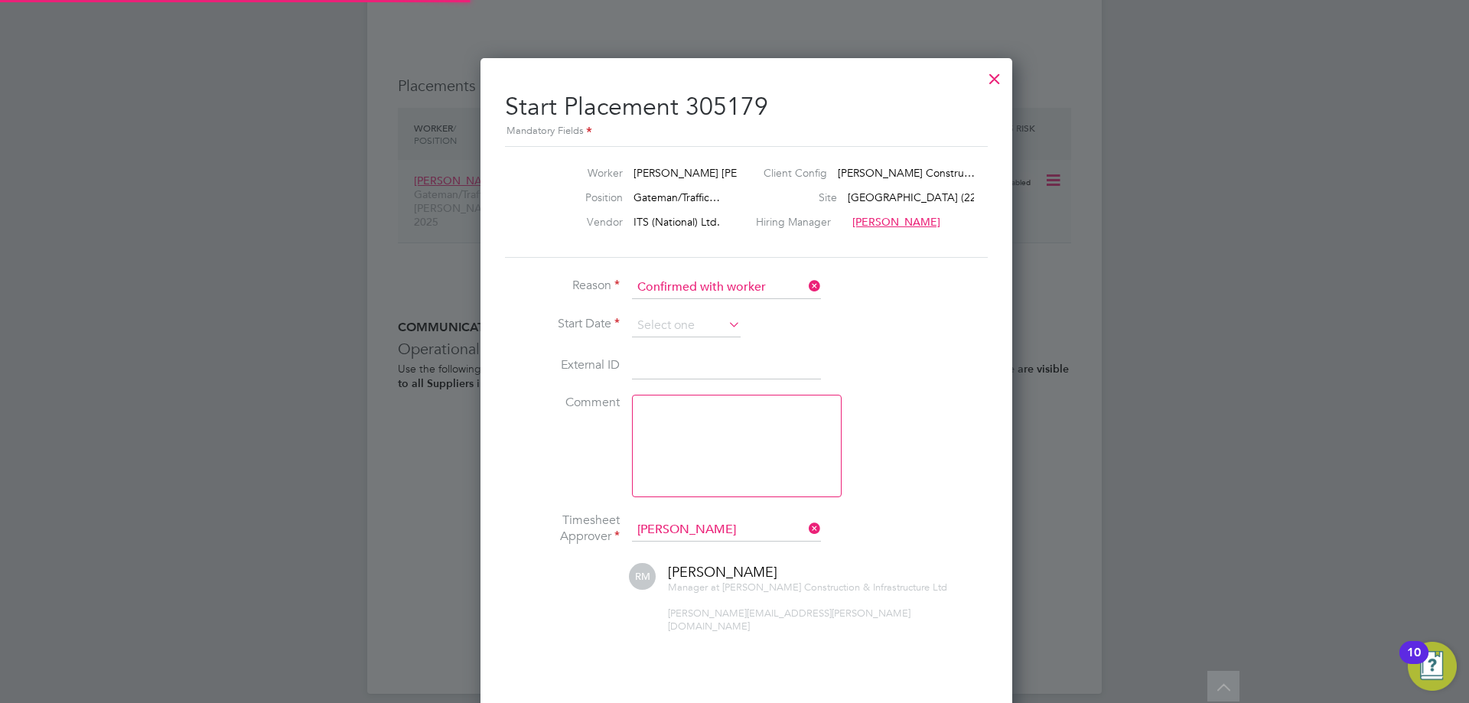
scroll to position [15, 202]
click at [680, 329] on input at bounding box center [686, 325] width 109 height 23
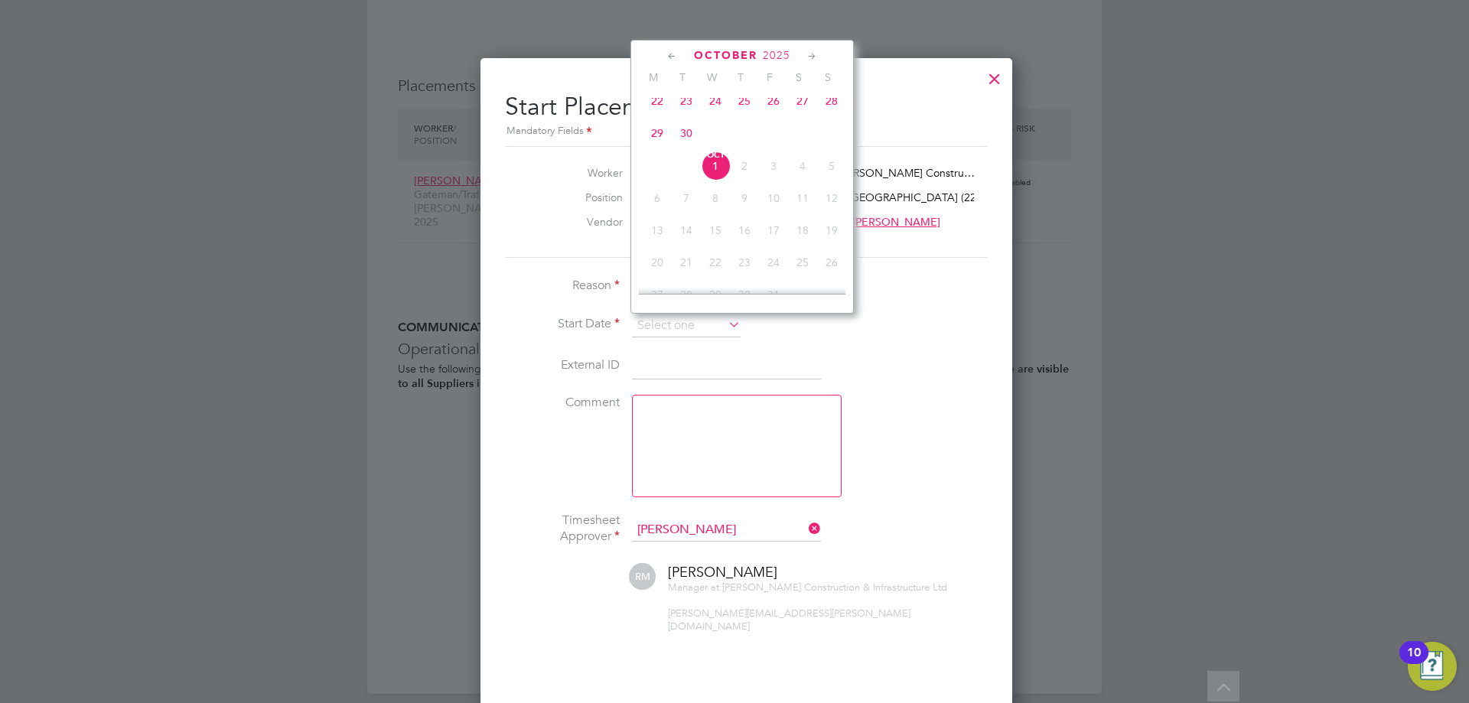
click at [653, 143] on span "29" at bounding box center [657, 133] width 29 height 29
type input "29 Sep 2025"
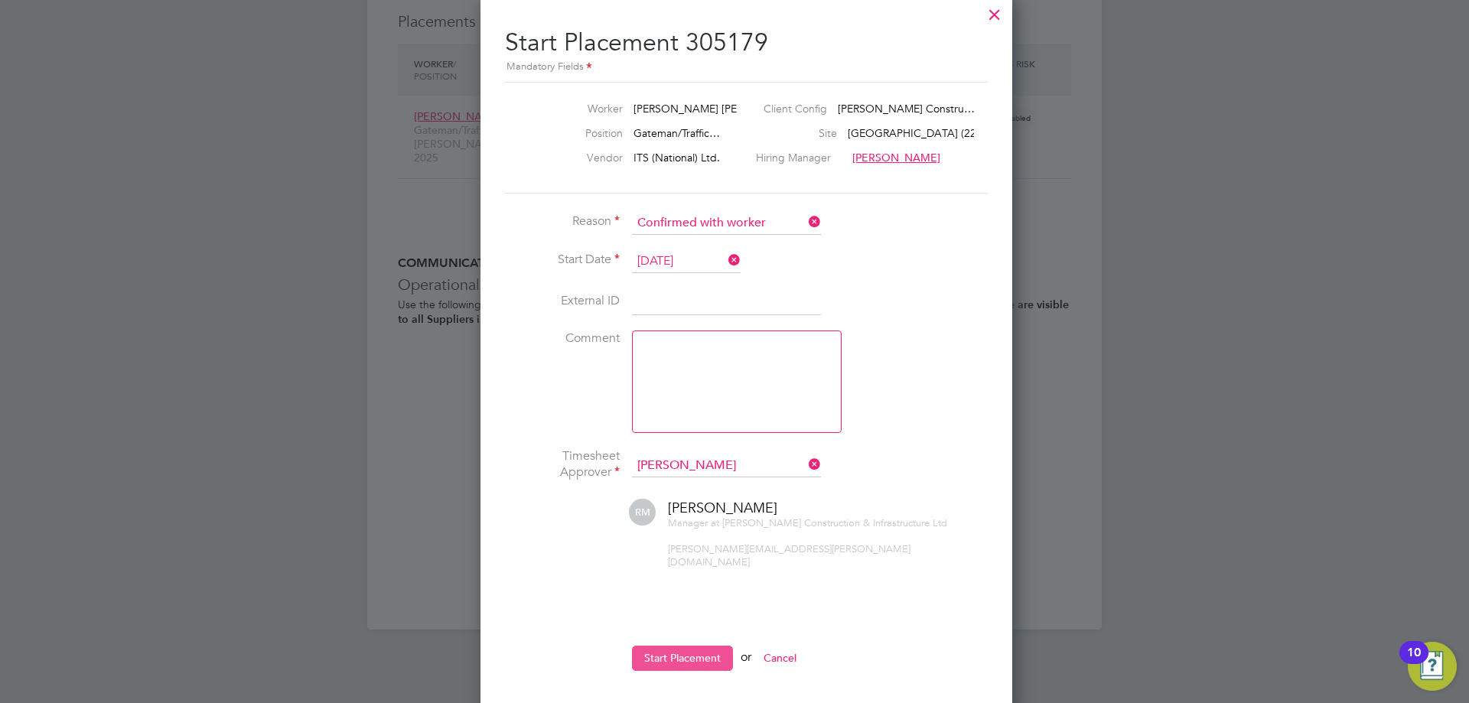
click at [695, 653] on button "Start Placement" at bounding box center [682, 658] width 101 height 24
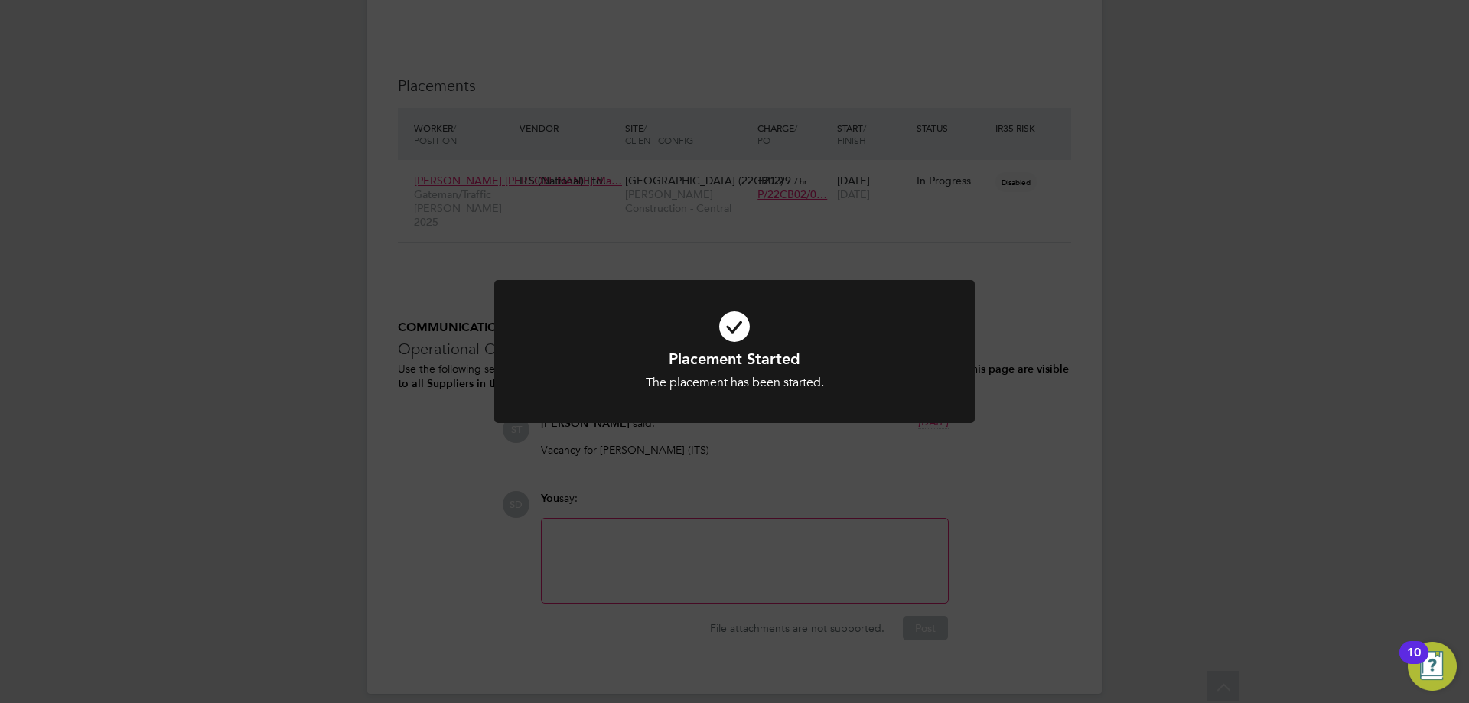
click at [822, 357] on h1 "Placement Started" at bounding box center [735, 359] width 398 height 20
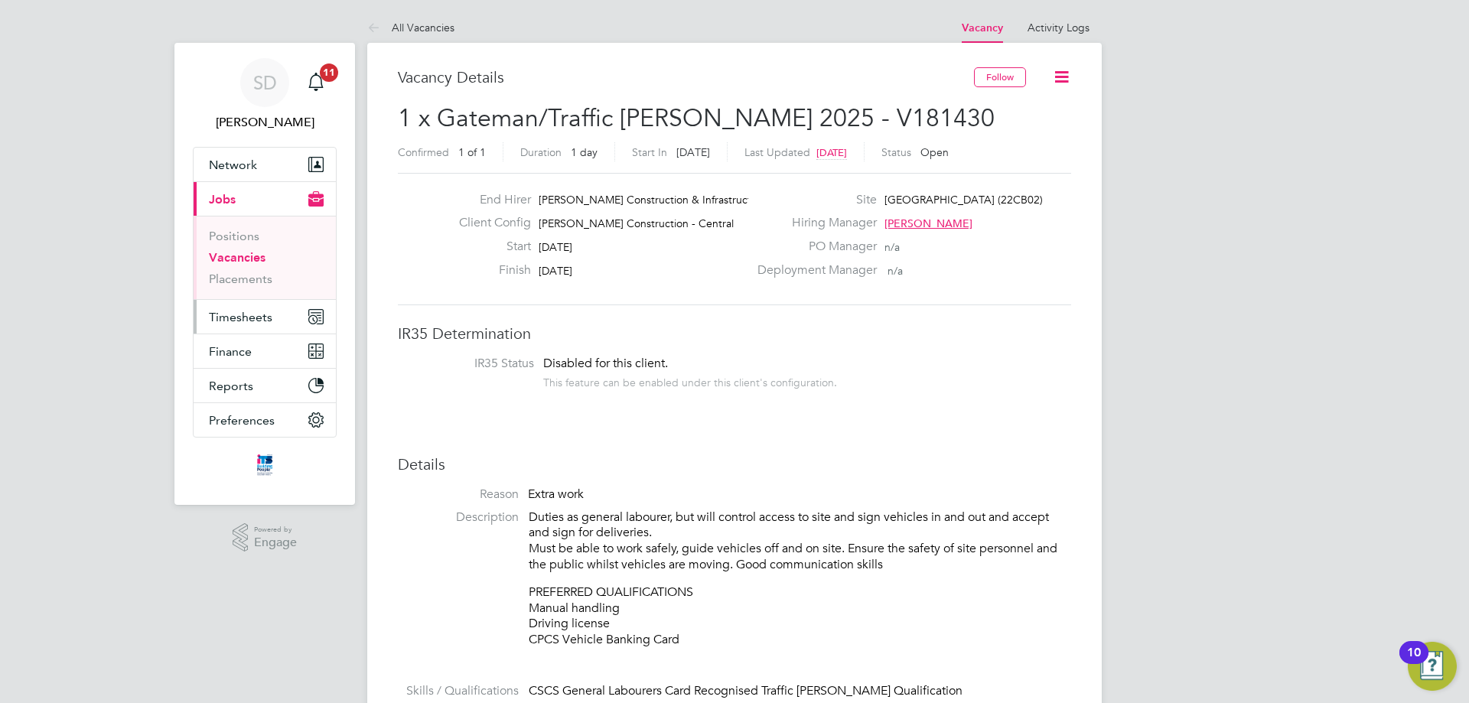
click at [239, 318] on span "Timesheets" at bounding box center [240, 317] width 63 height 15
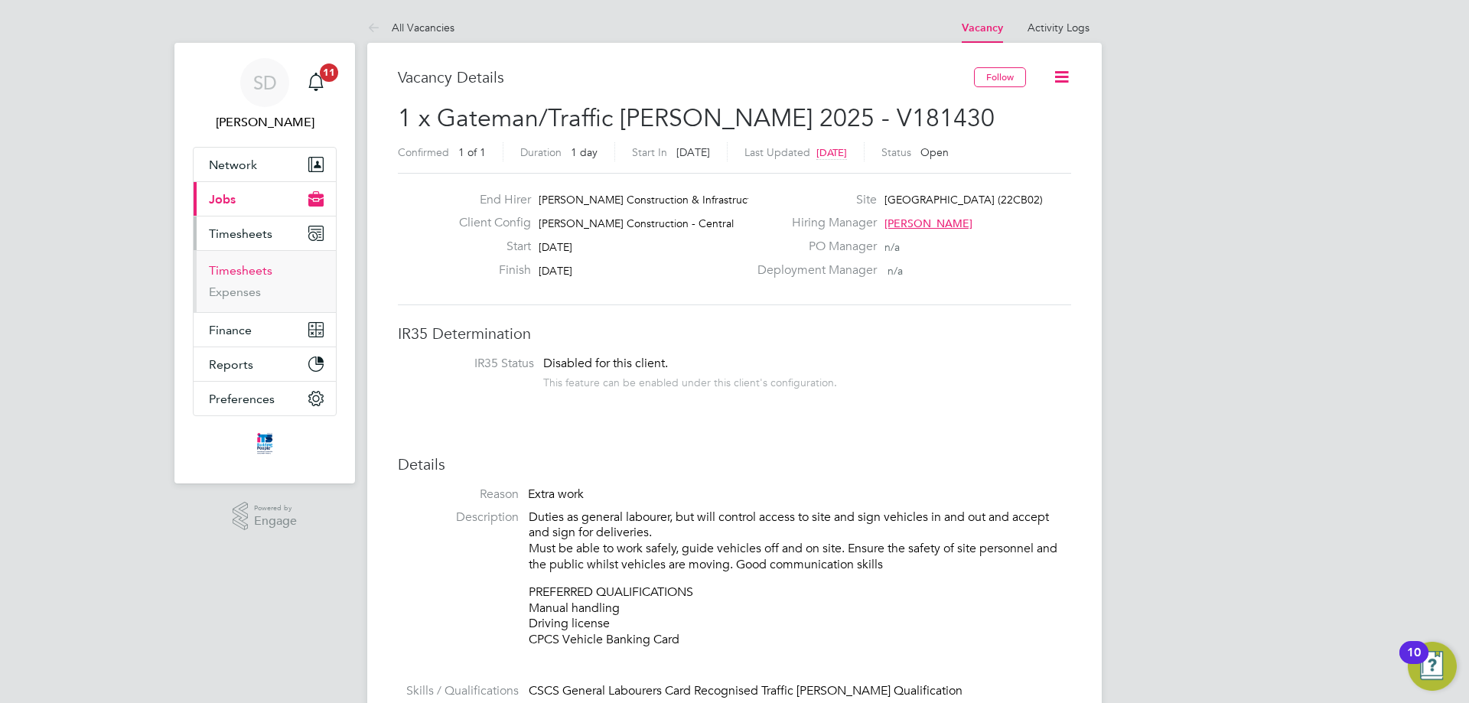
click at [239, 265] on link "Timesheets" at bounding box center [240, 270] width 63 height 15
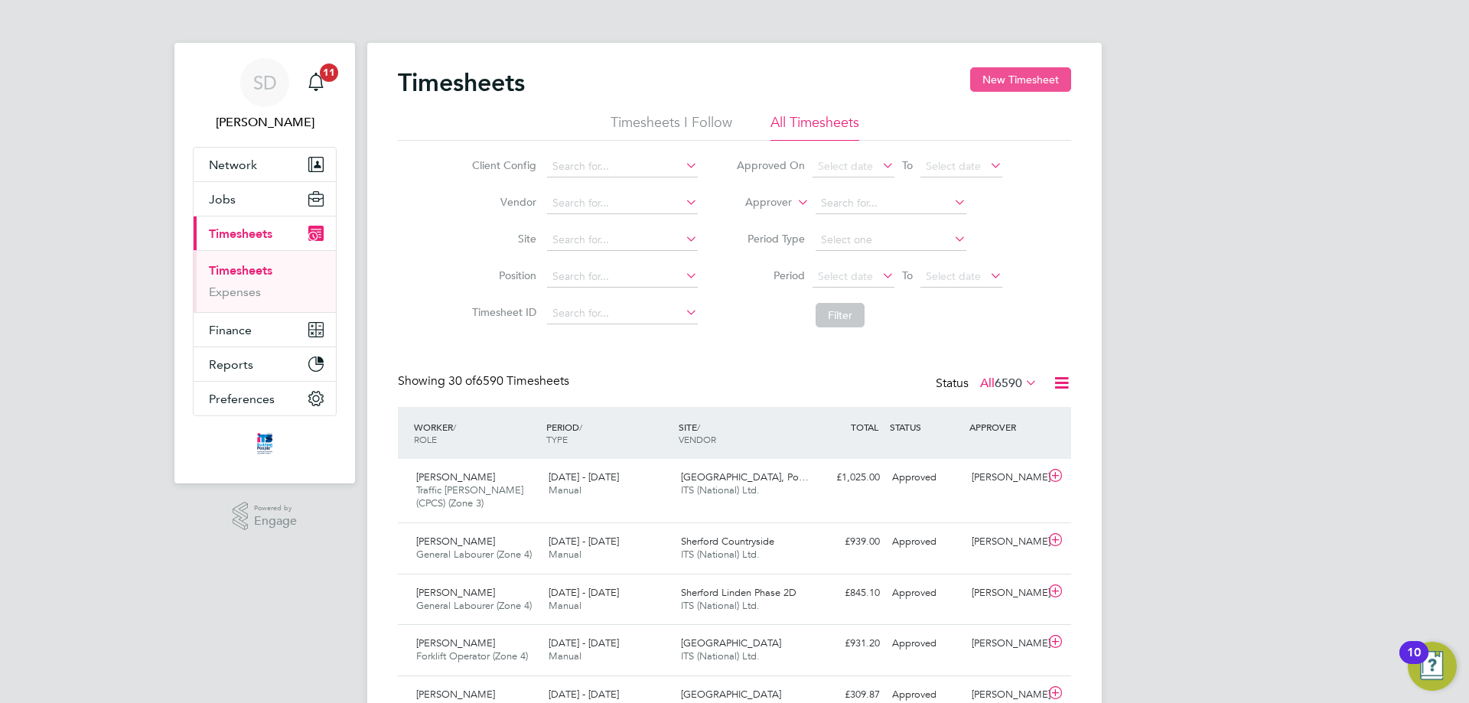
click at [1000, 70] on button "New Timesheet" at bounding box center [1020, 79] width 101 height 24
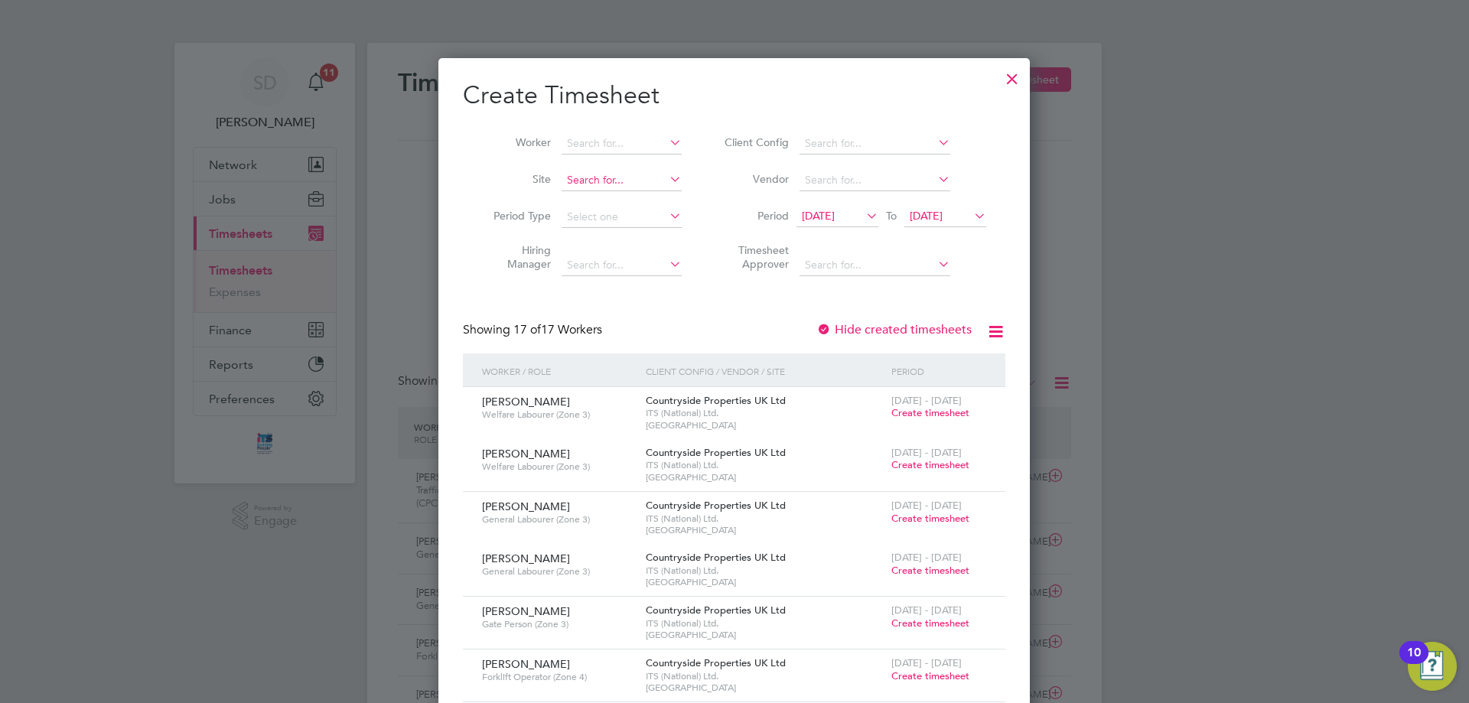
drag, startPoint x: 596, startPoint y: 184, endPoint x: 612, endPoint y: 174, distance: 18.9
click at [595, 184] on input at bounding box center [622, 180] width 120 height 21
click at [595, 197] on b "Hexham" at bounding box center [587, 200] width 41 height 13
type input "Hexham Road (22CB02)"
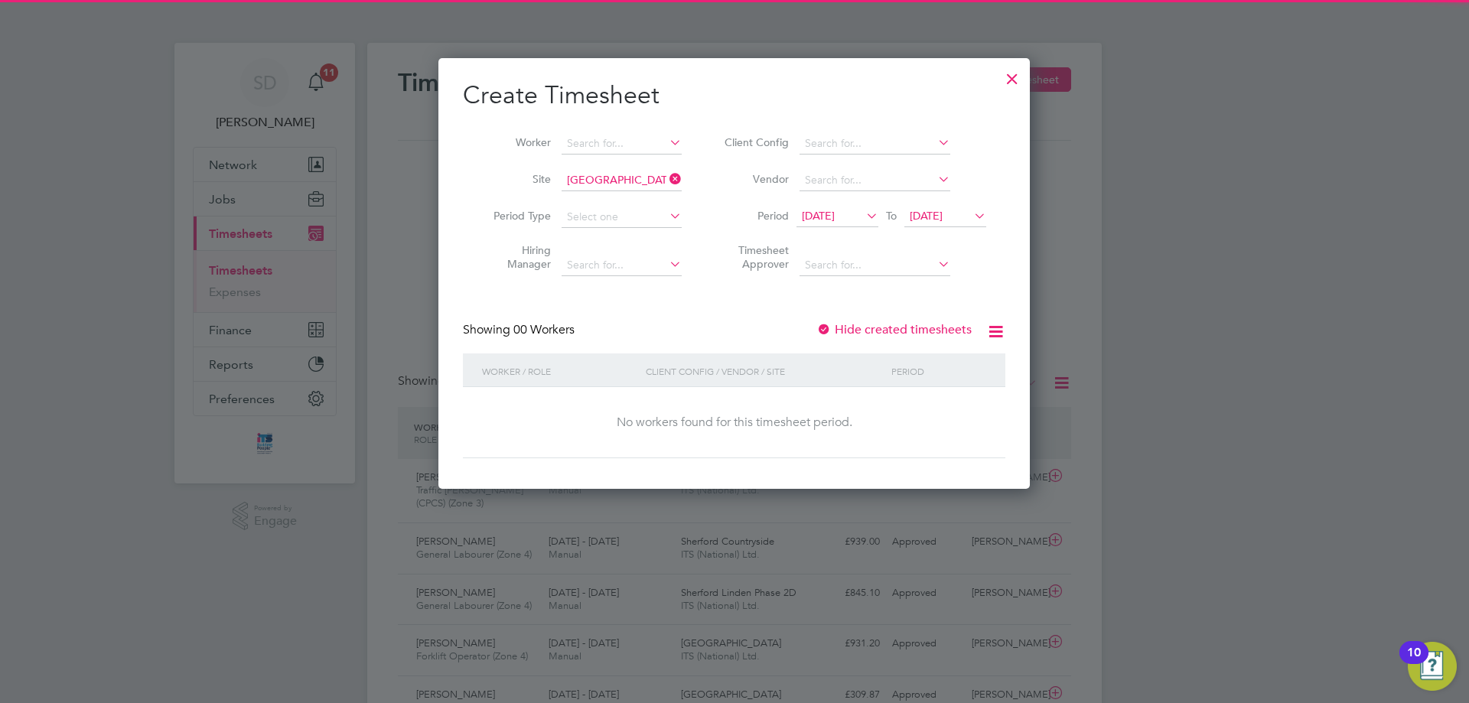
click at [821, 221] on span "17 Sep 2025" at bounding box center [818, 216] width 33 height 14
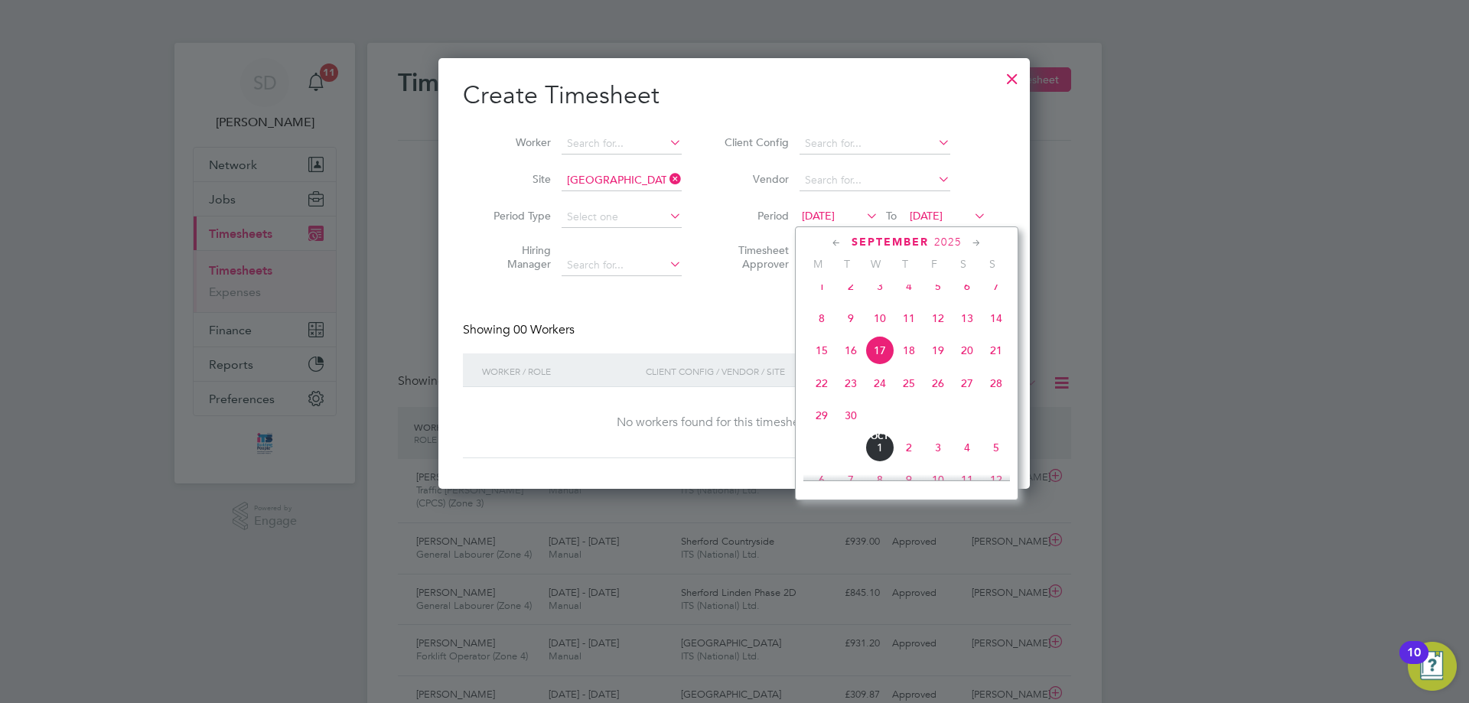
click at [825, 430] on span "29" at bounding box center [821, 415] width 29 height 29
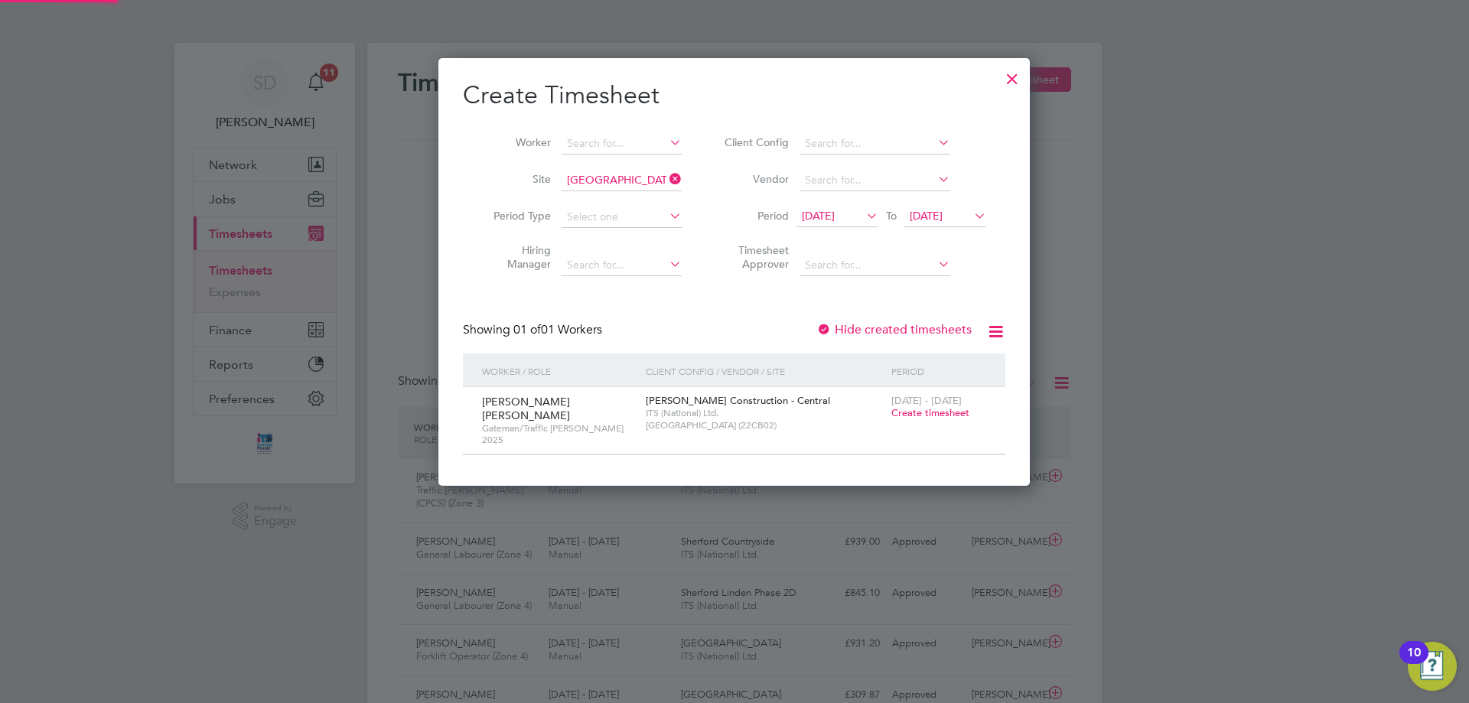
click at [943, 208] on span "29 Sep 2025" at bounding box center [945, 217] width 82 height 21
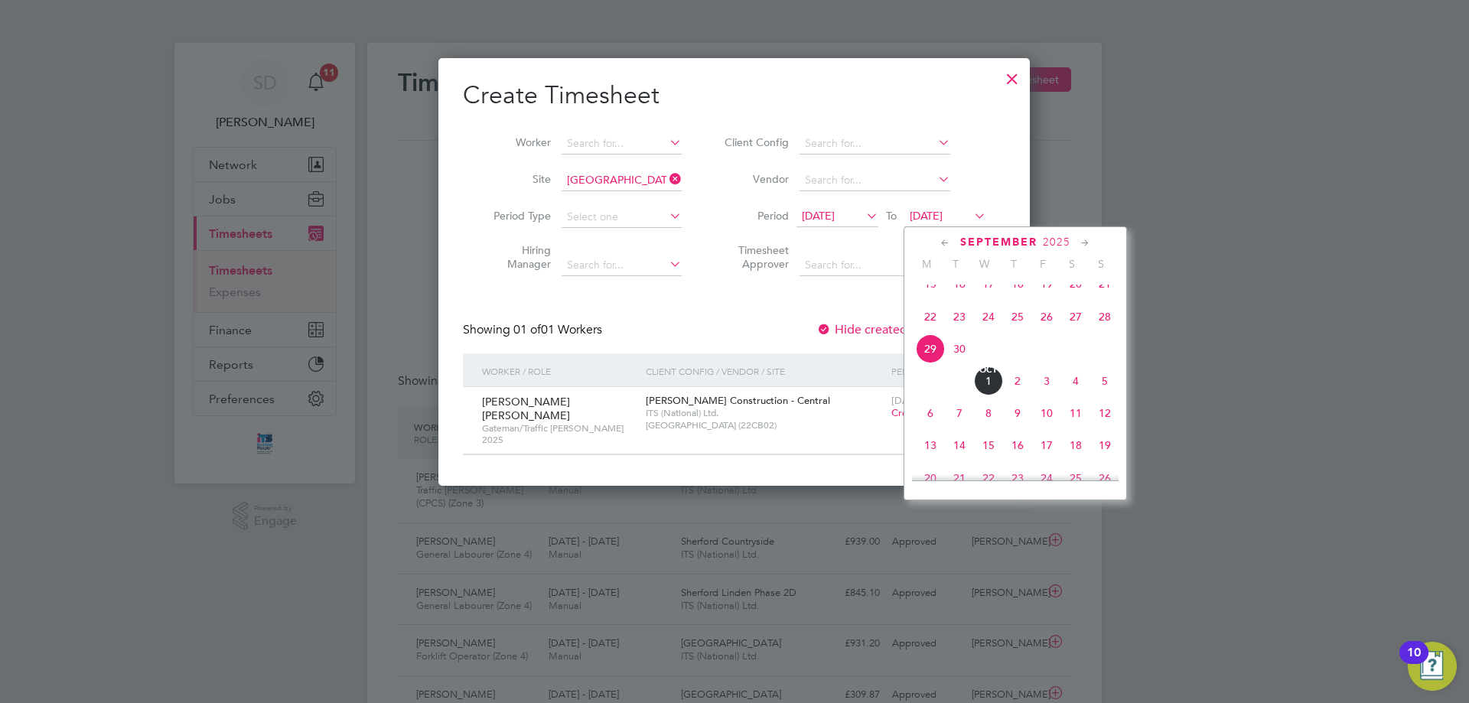
click at [1103, 396] on span "5" at bounding box center [1104, 380] width 29 height 29
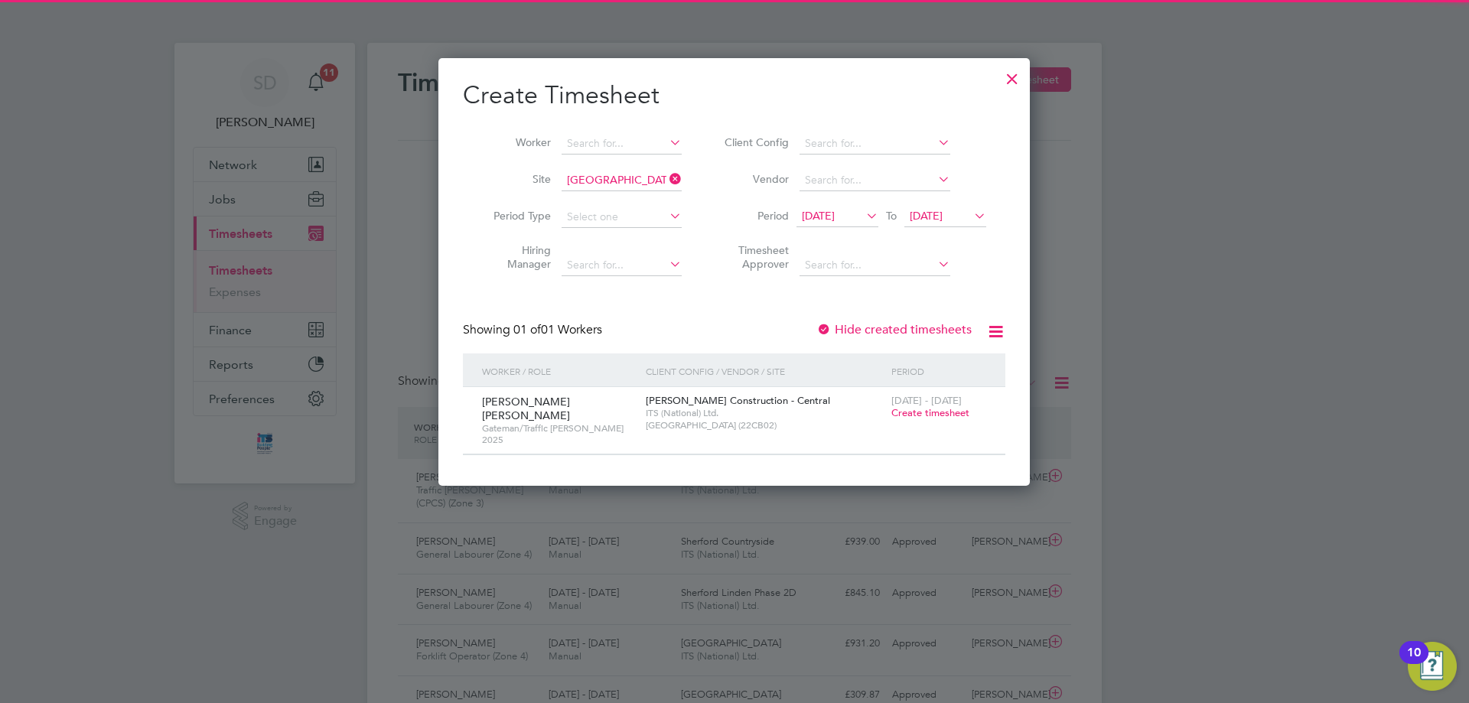
click at [932, 416] on span "Create timesheet" at bounding box center [930, 412] width 78 height 13
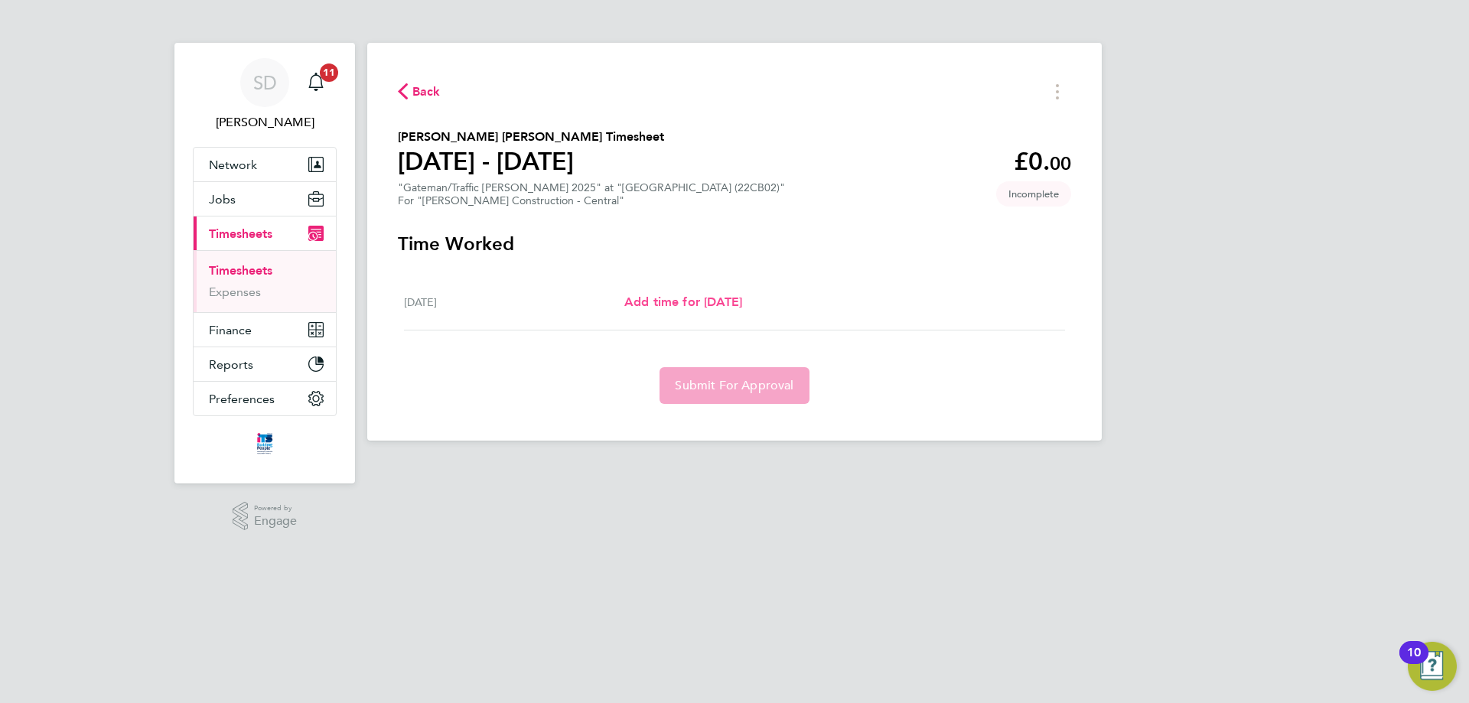
click at [742, 303] on span "Add time for Mon 29 Sep" at bounding box center [683, 302] width 118 height 15
select select "30"
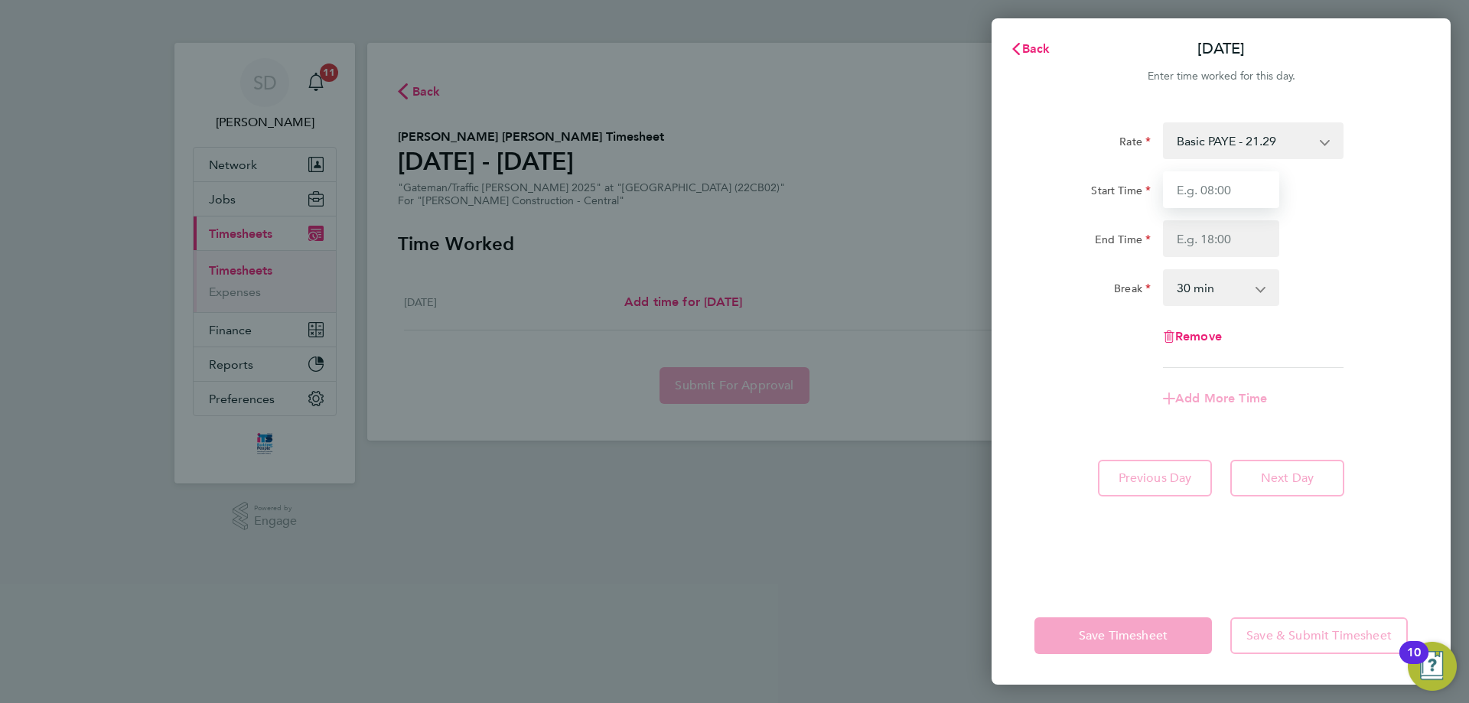
drag, startPoint x: 1247, startPoint y: 194, endPoint x: 1249, endPoint y: 206, distance: 11.7
click at [1247, 194] on input "Start Time" at bounding box center [1221, 189] width 116 height 37
type input "07:30"
click at [1206, 236] on input "End Time" at bounding box center [1221, 238] width 116 height 37
type input "18:00"
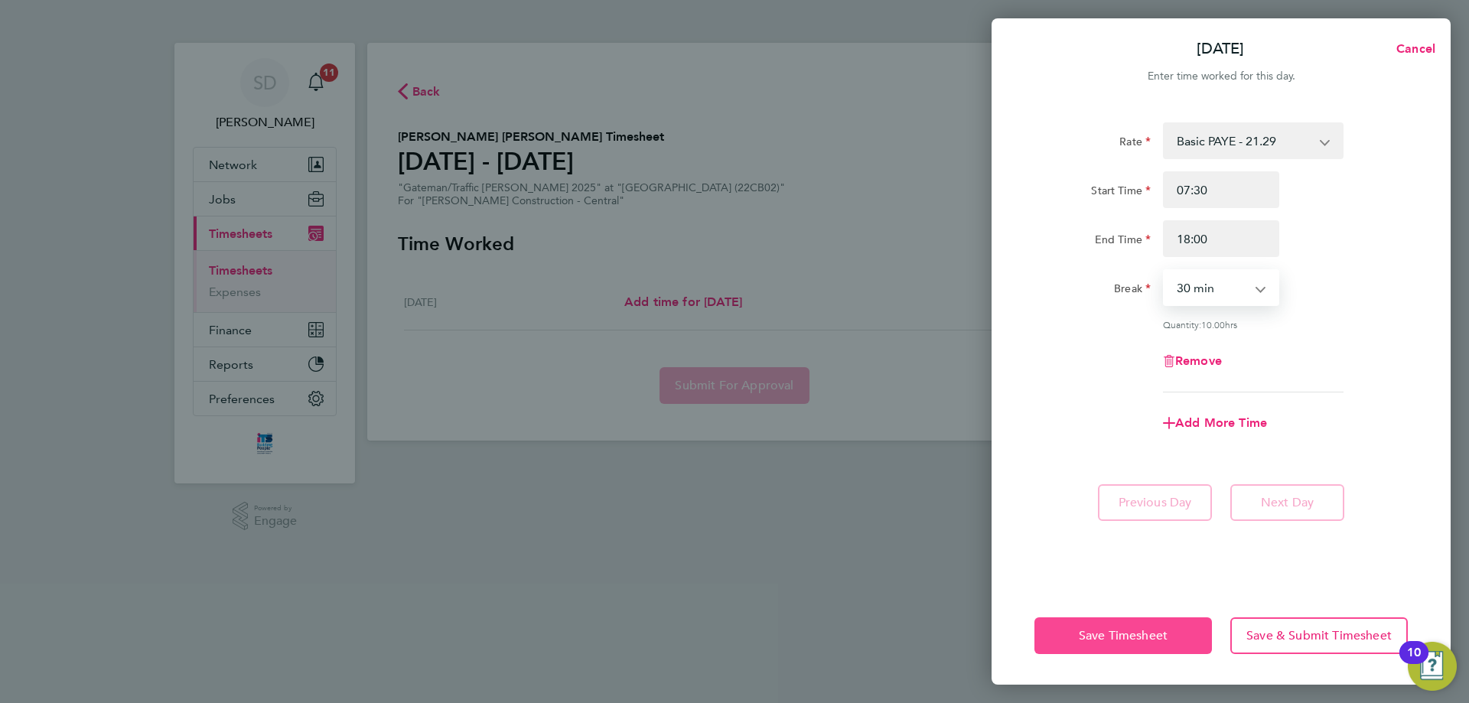
click at [1089, 638] on span "Save Timesheet" at bounding box center [1123, 635] width 89 height 15
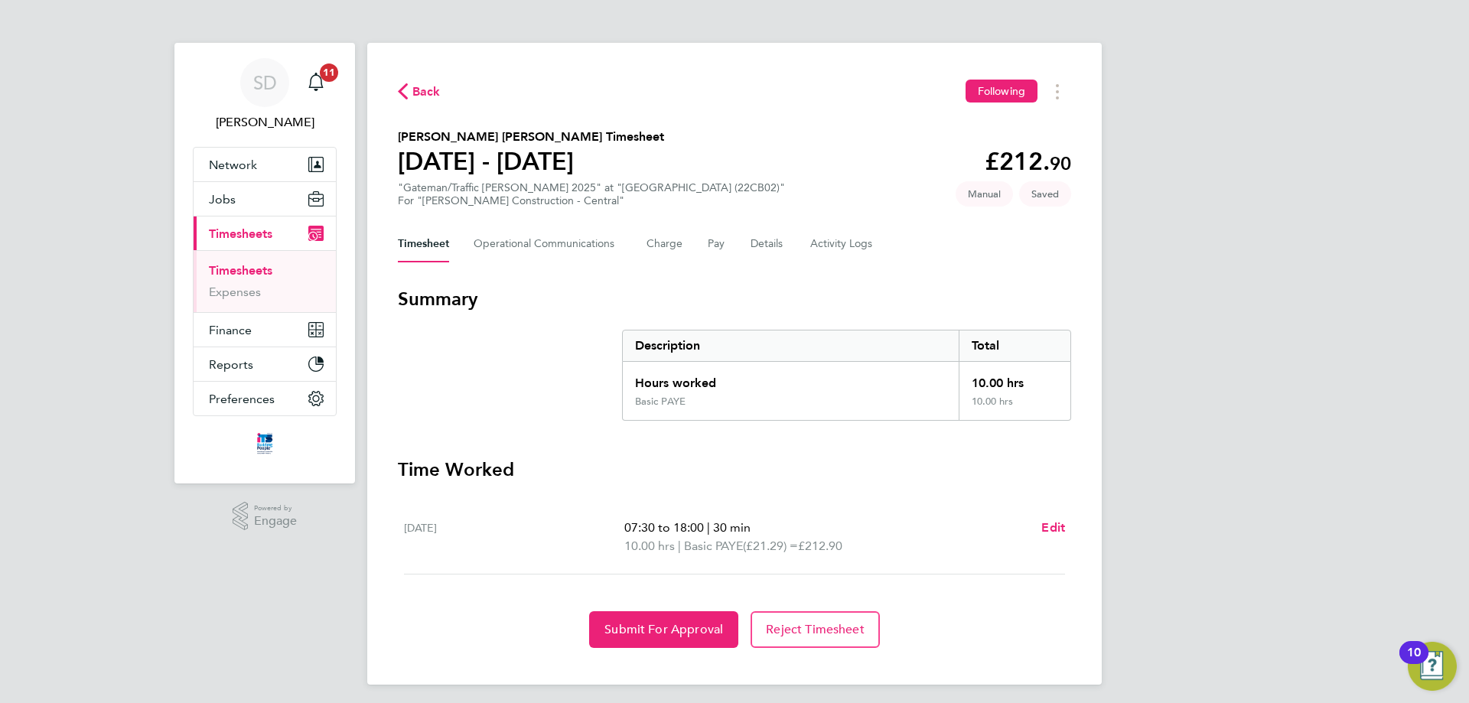
scroll to position [6, 0]
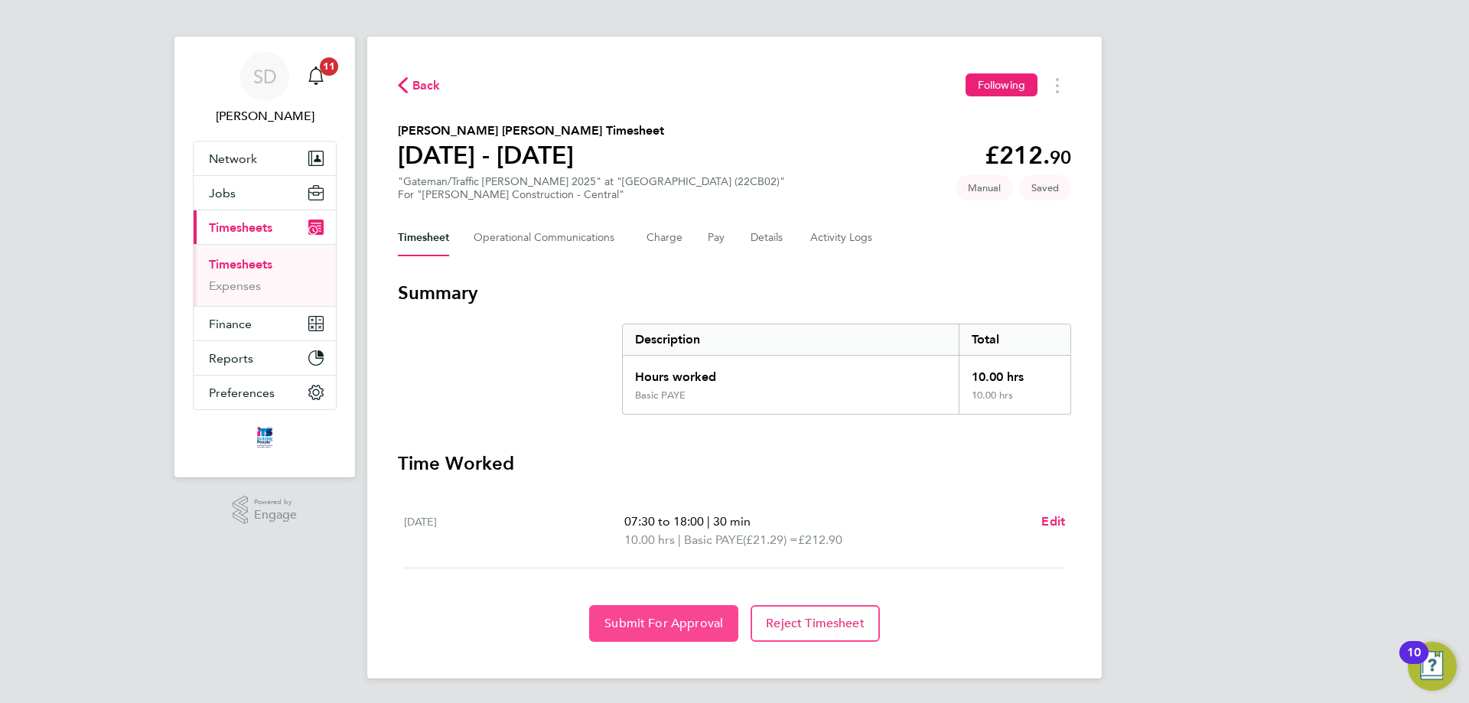
click at [689, 623] on span "Submit For Approval" at bounding box center [663, 623] width 119 height 15
